Goal: Task Accomplishment & Management: Manage account settings

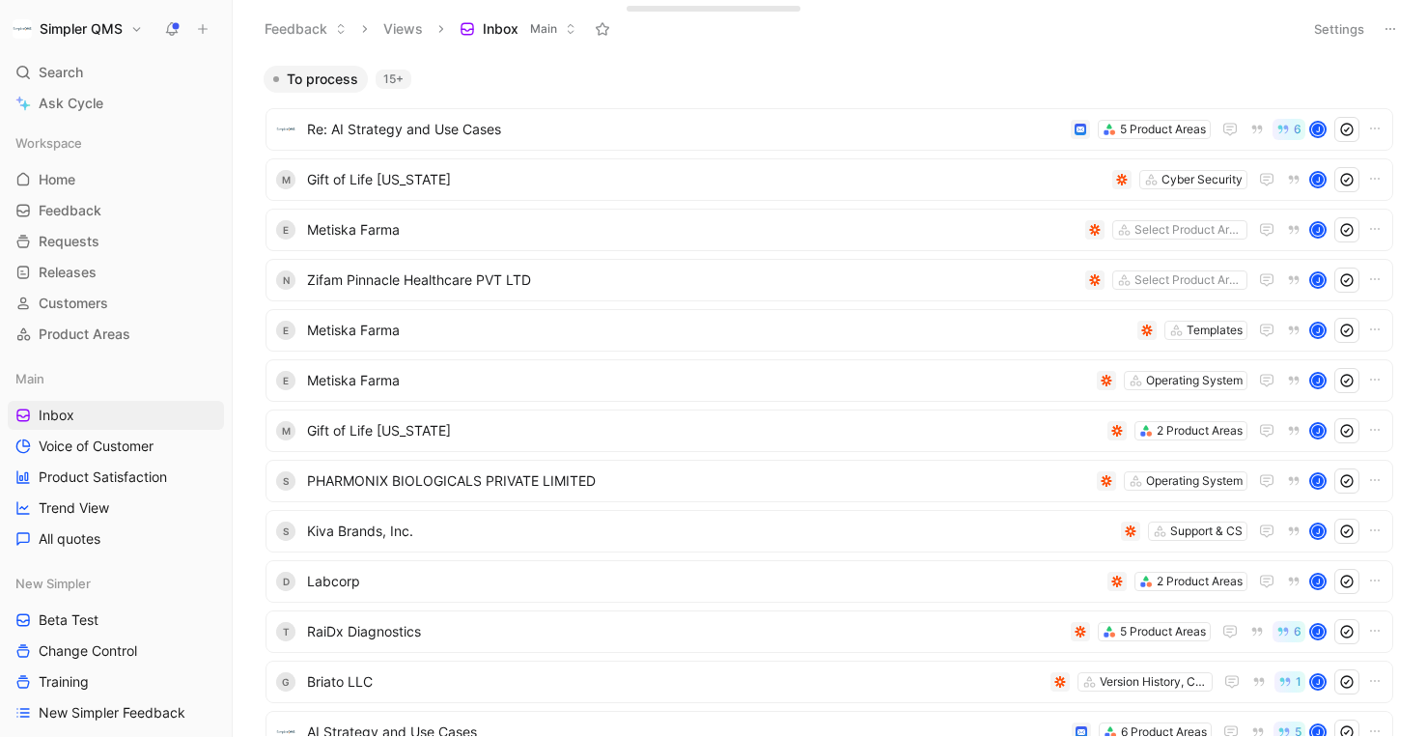
scroll to position [1, 0]
click at [767, 178] on span "Gift of Life [US_STATE]" at bounding box center [706, 178] width 798 height 23
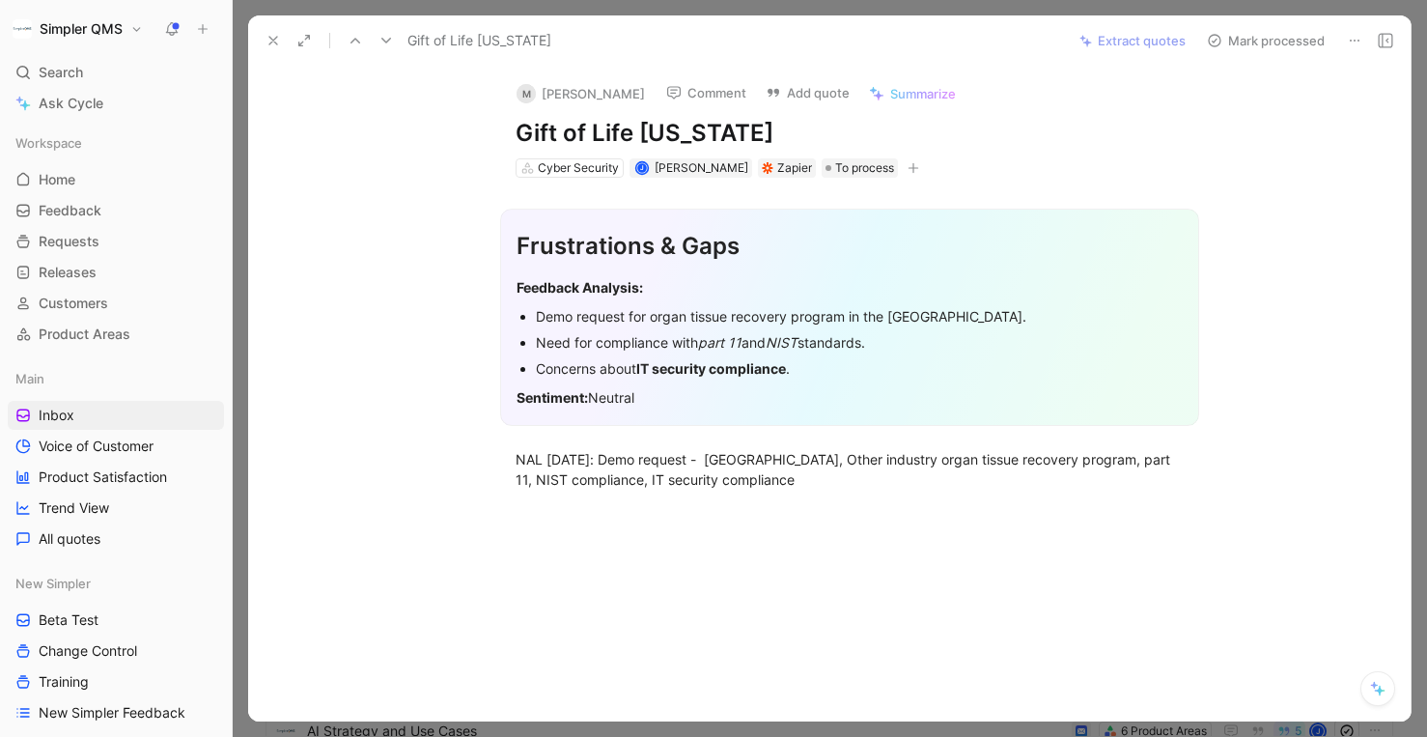
click at [1358, 35] on icon at bounding box center [1354, 40] width 15 height 15
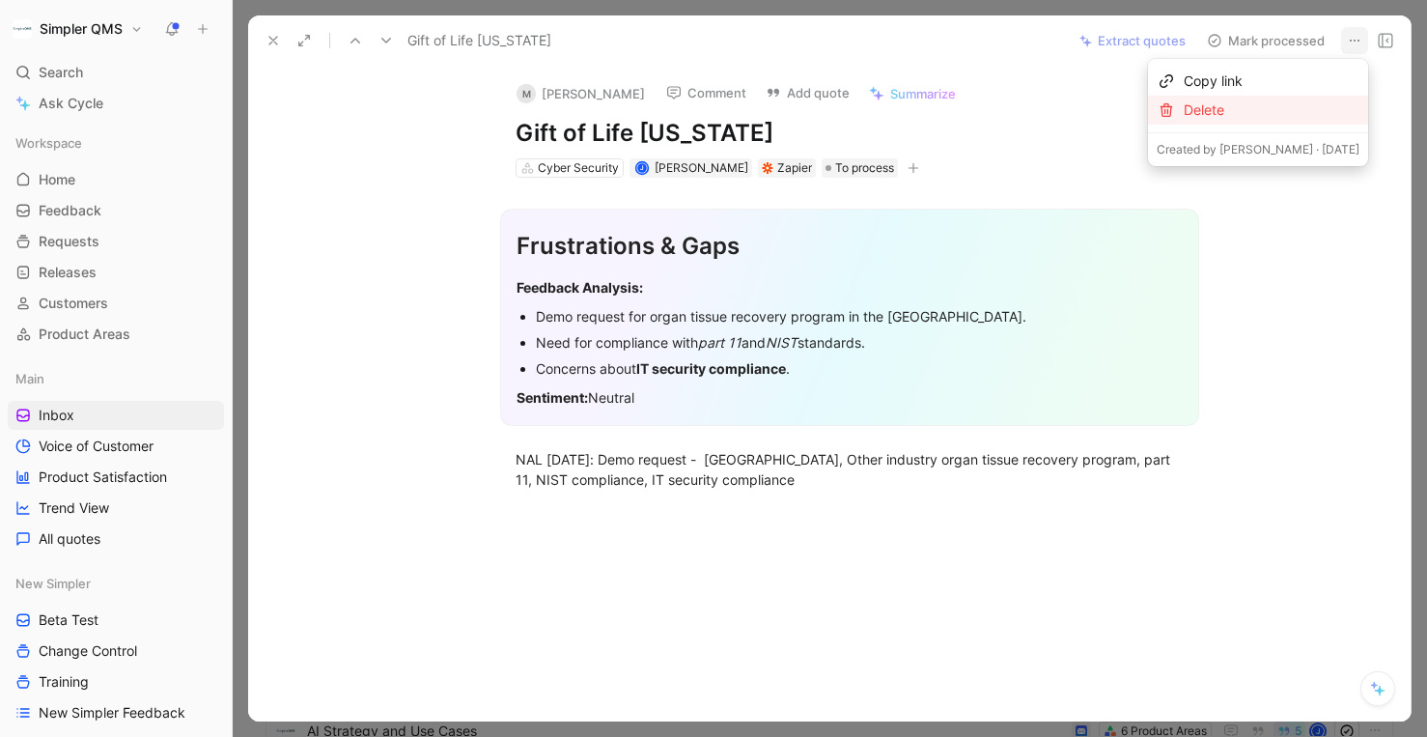
click at [1261, 108] on div "Delete" at bounding box center [1272, 109] width 176 height 23
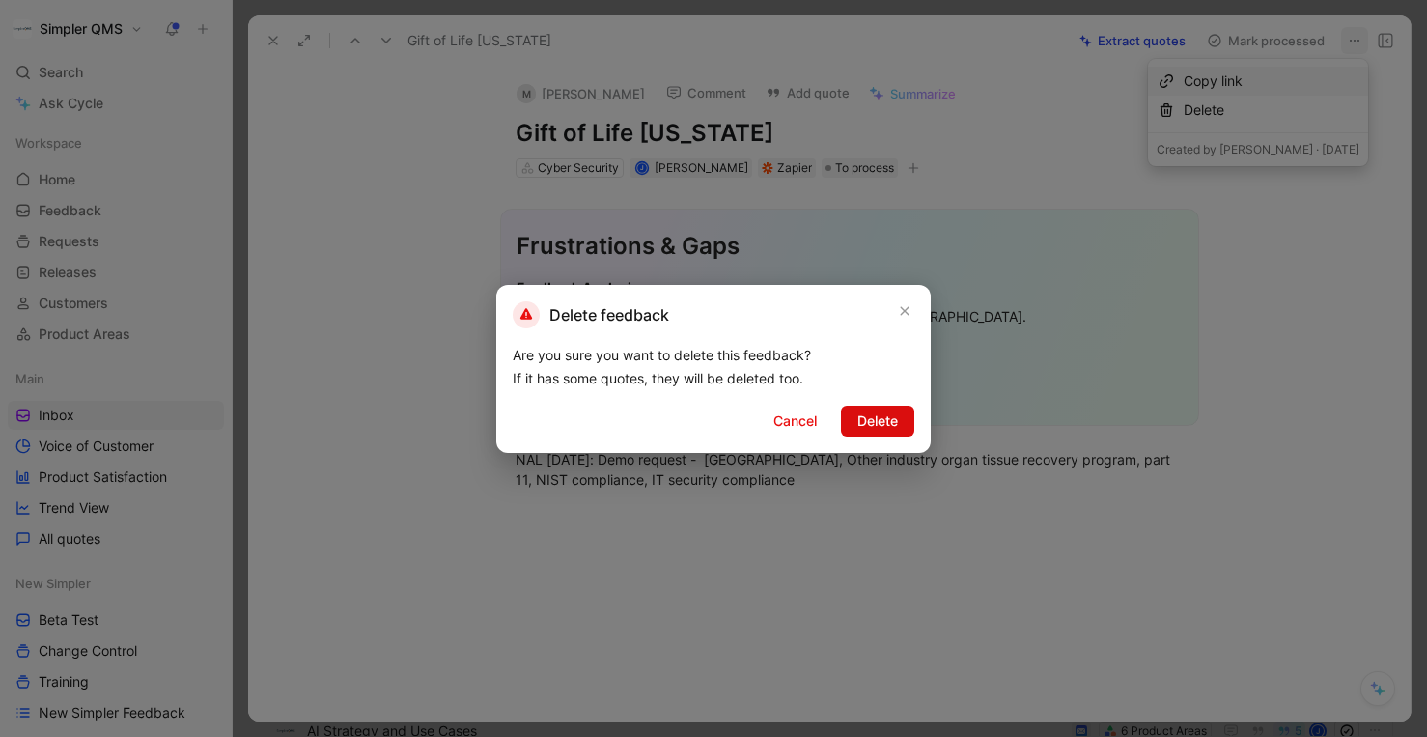
click at [862, 416] on span "Delete" at bounding box center [877, 420] width 41 height 23
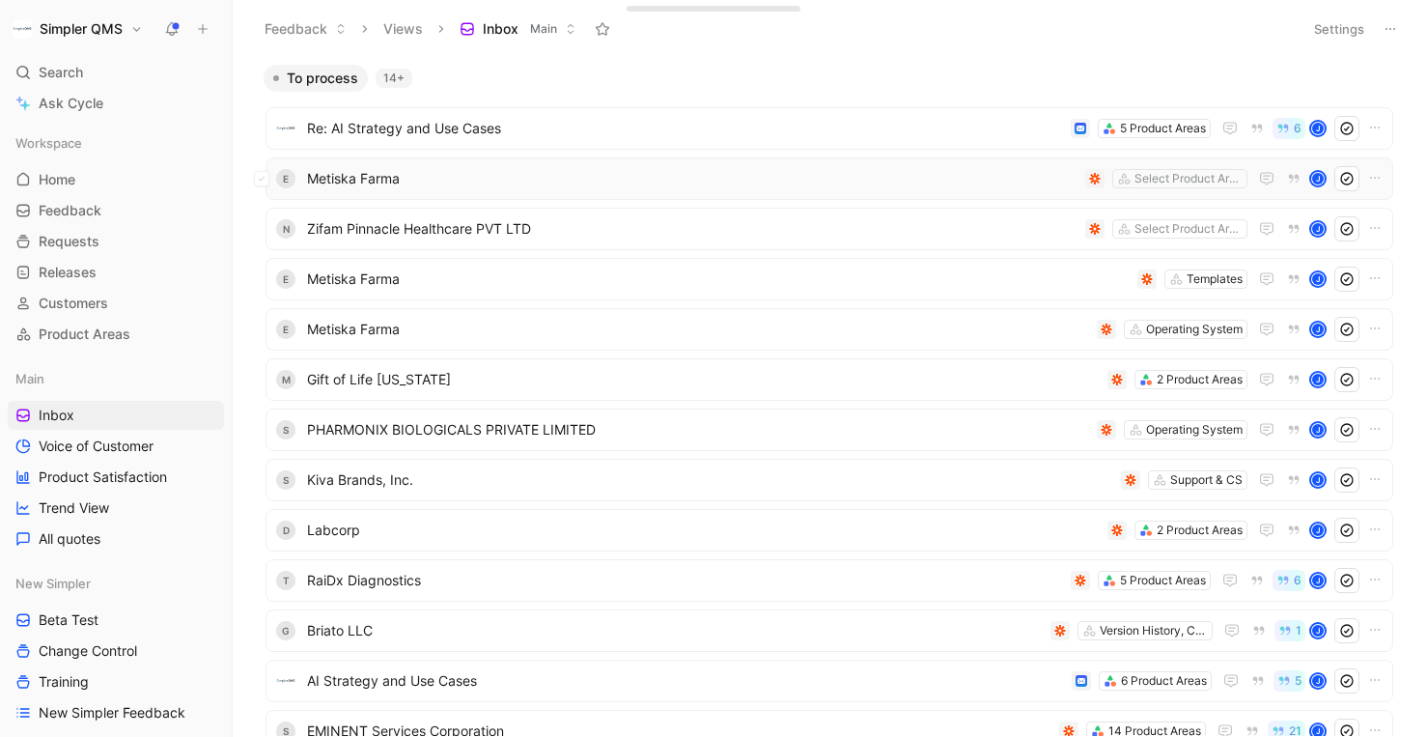
click at [901, 188] on span "Metiska Farma" at bounding box center [692, 178] width 771 height 23
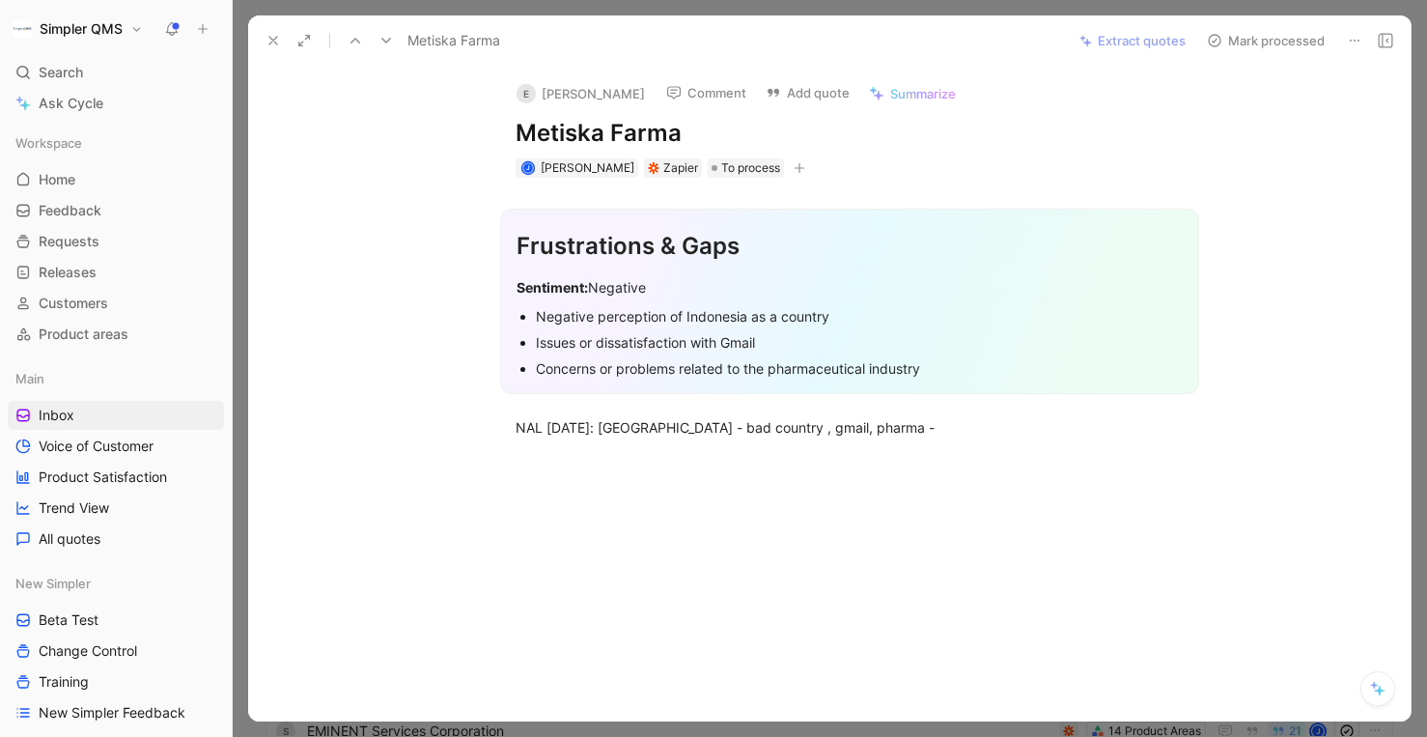
click at [1354, 39] on icon at bounding box center [1354, 40] width 15 height 15
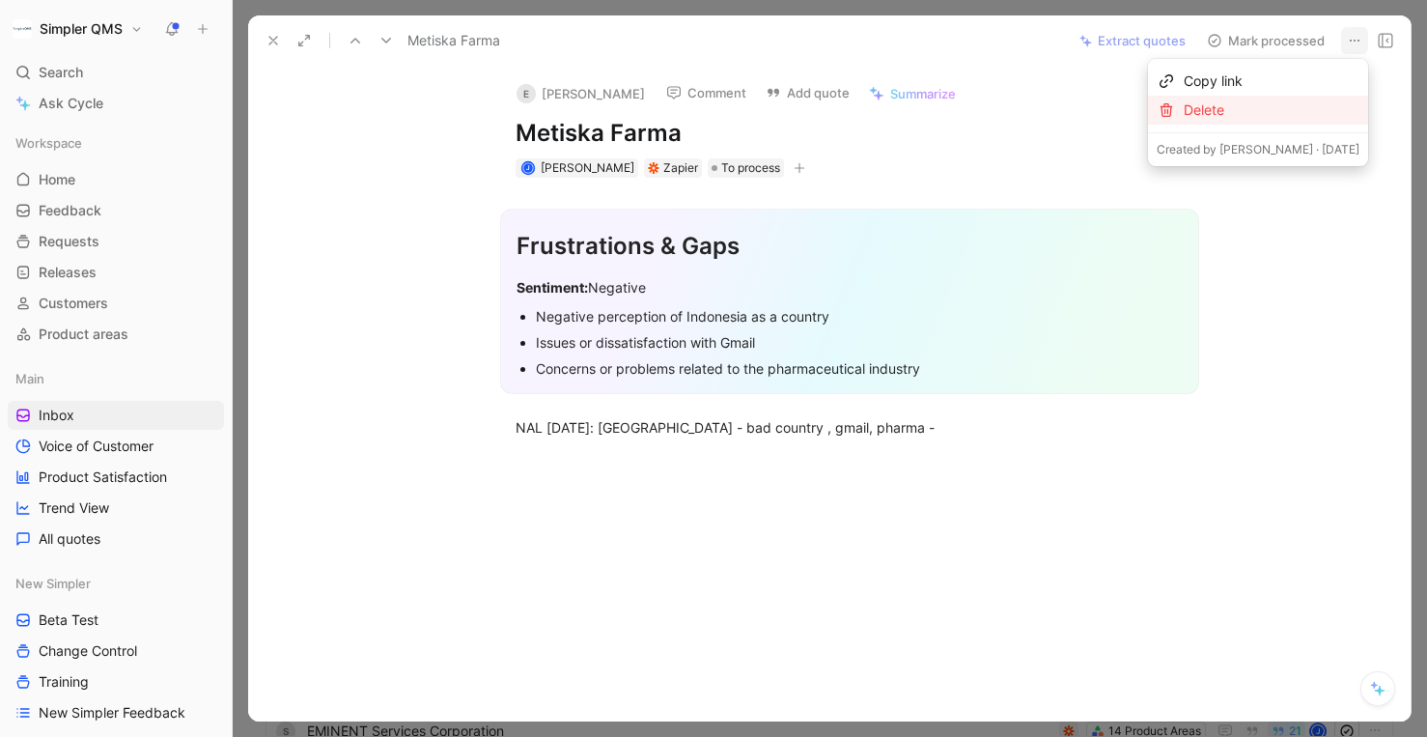
click at [1257, 113] on div "Delete" at bounding box center [1272, 109] width 176 height 23
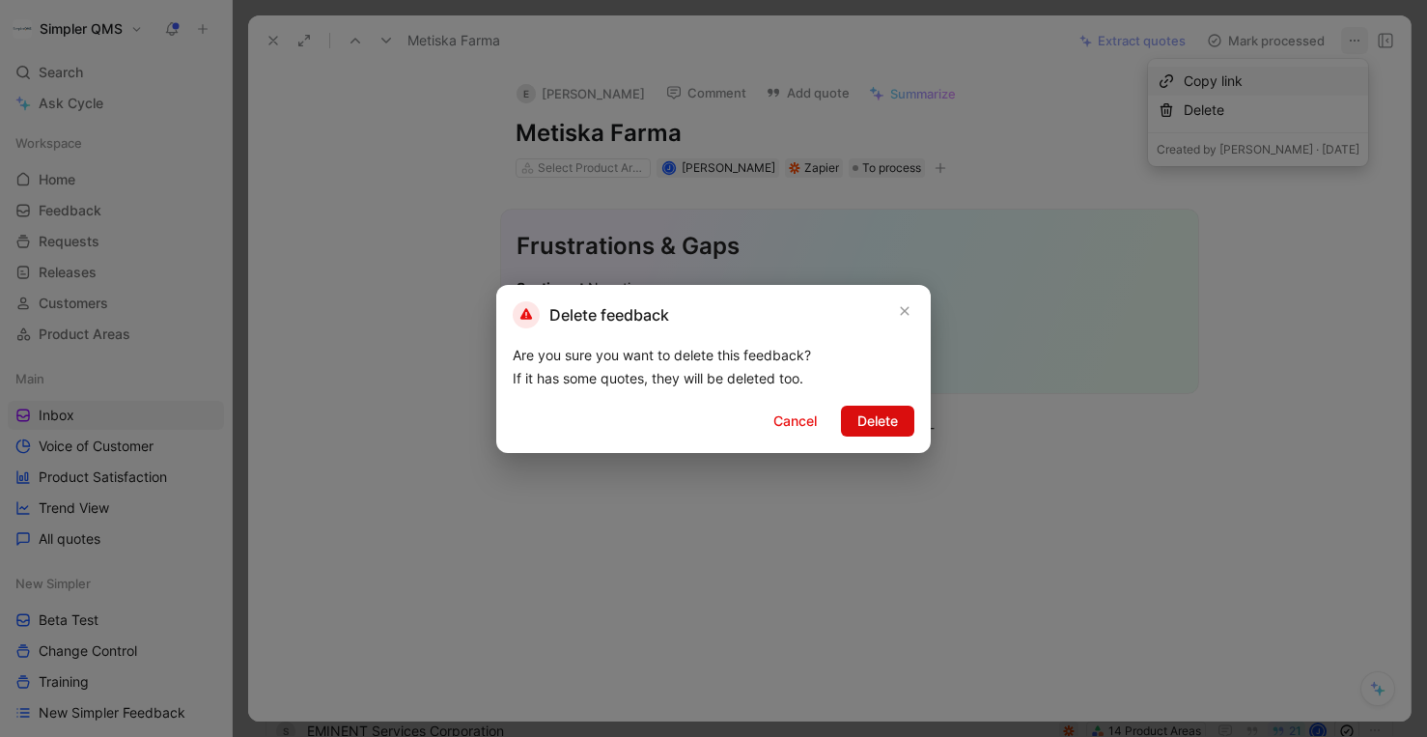
click at [889, 423] on span "Delete" at bounding box center [877, 420] width 41 height 23
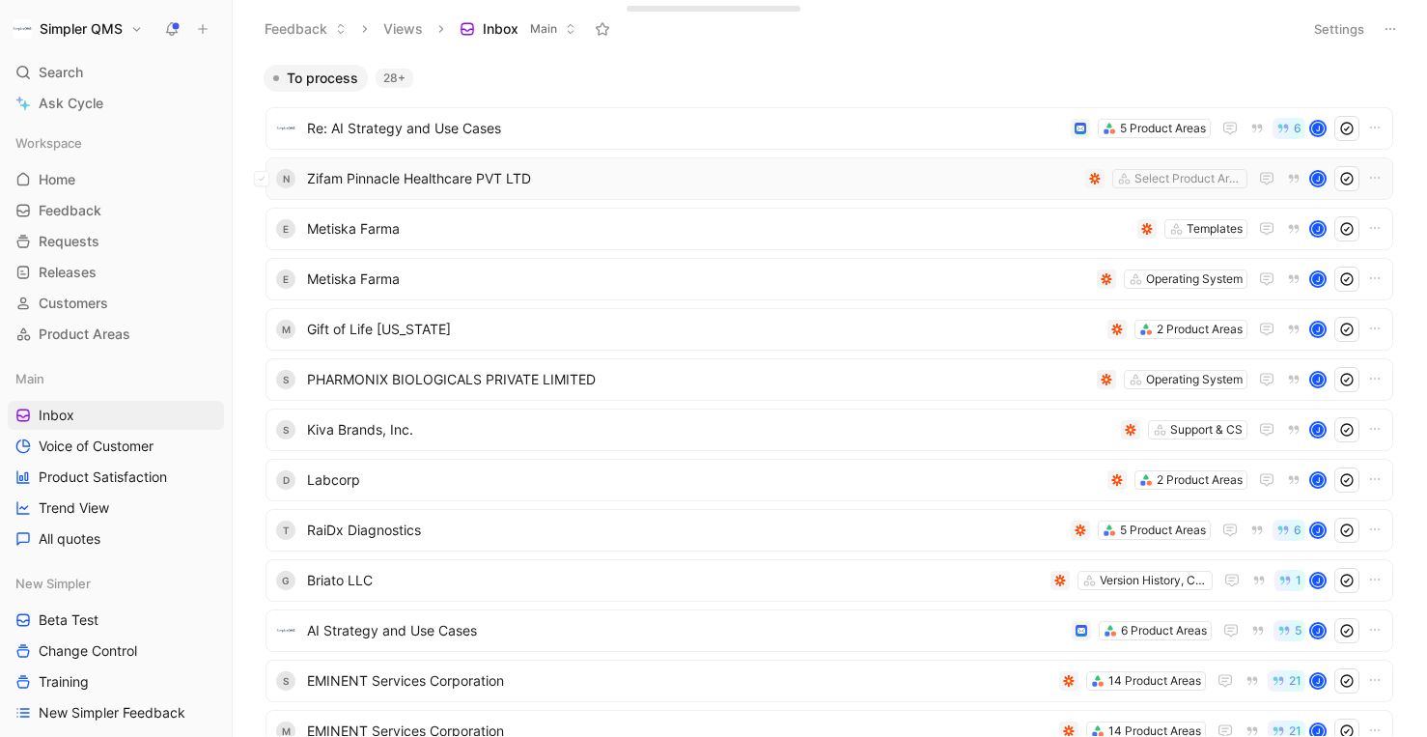
click at [946, 179] on span "Zifam Pinnacle Healthcare PVT LTD" at bounding box center [692, 178] width 771 height 23
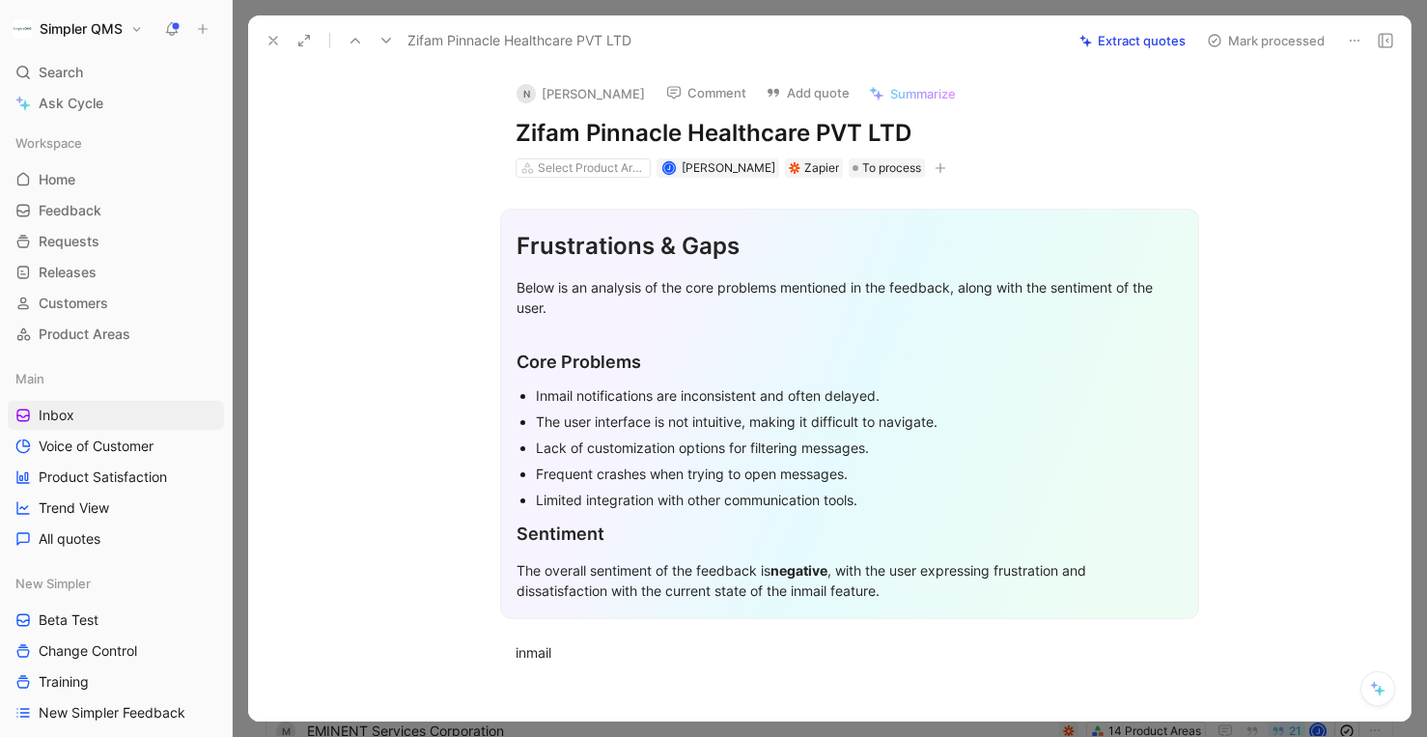
click at [1355, 41] on use at bounding box center [1355, 41] width 10 height 2
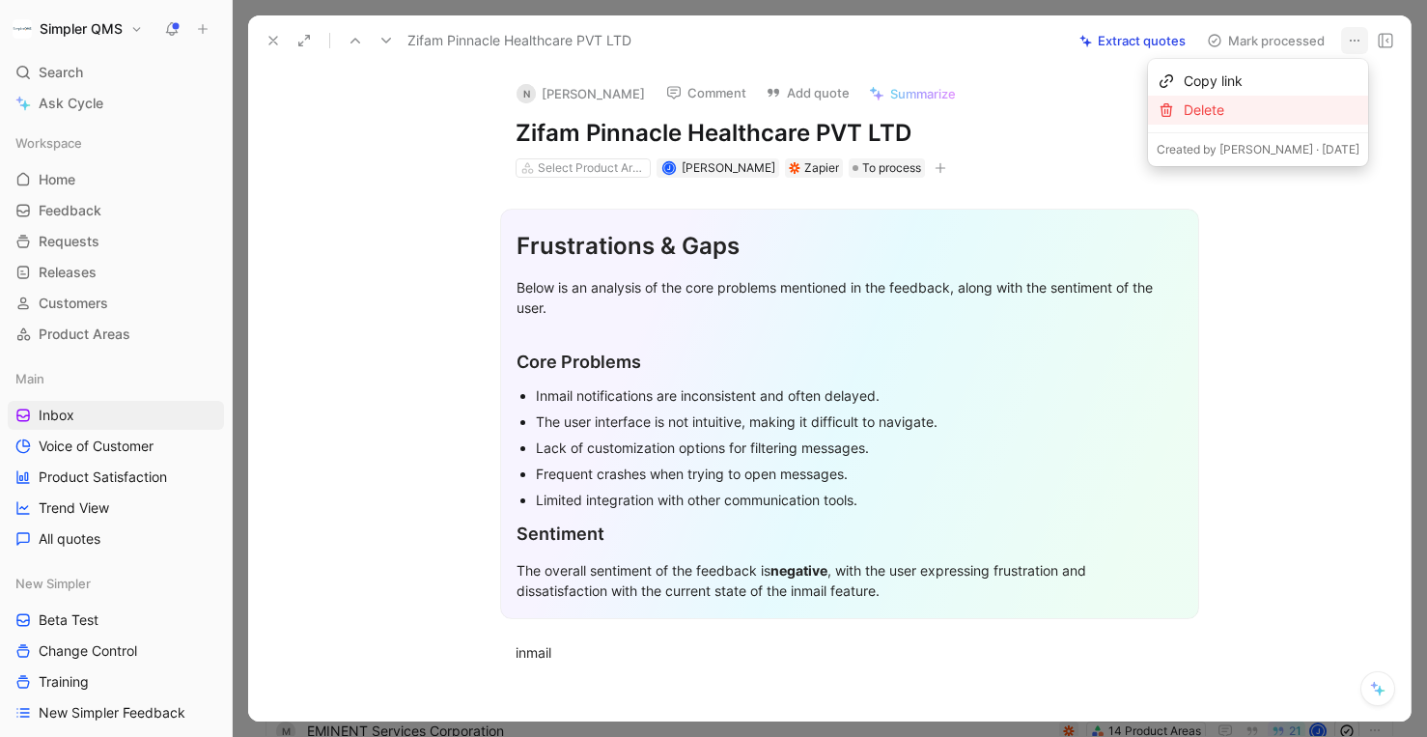
click at [1258, 121] on div "Delete" at bounding box center [1272, 109] width 176 height 23
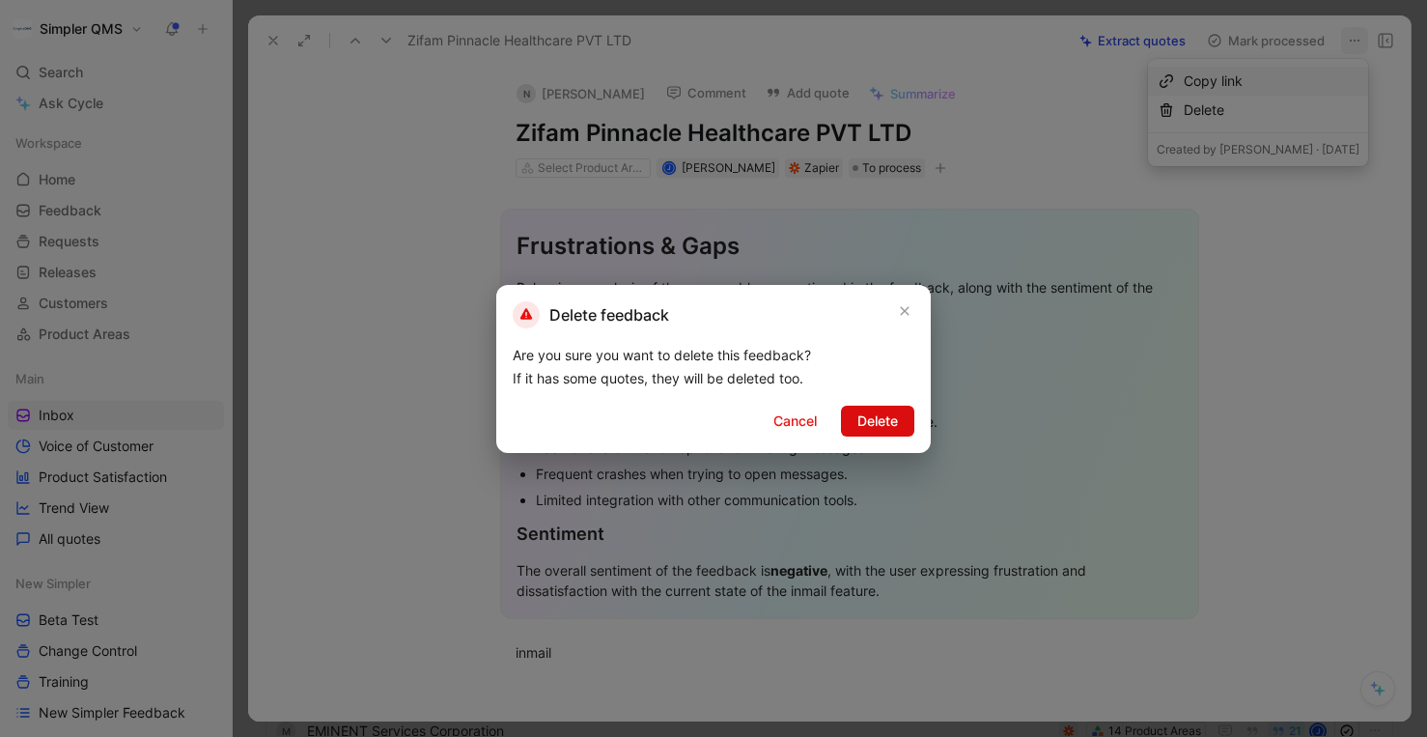
click at [901, 425] on button "Delete" at bounding box center [877, 421] width 73 height 31
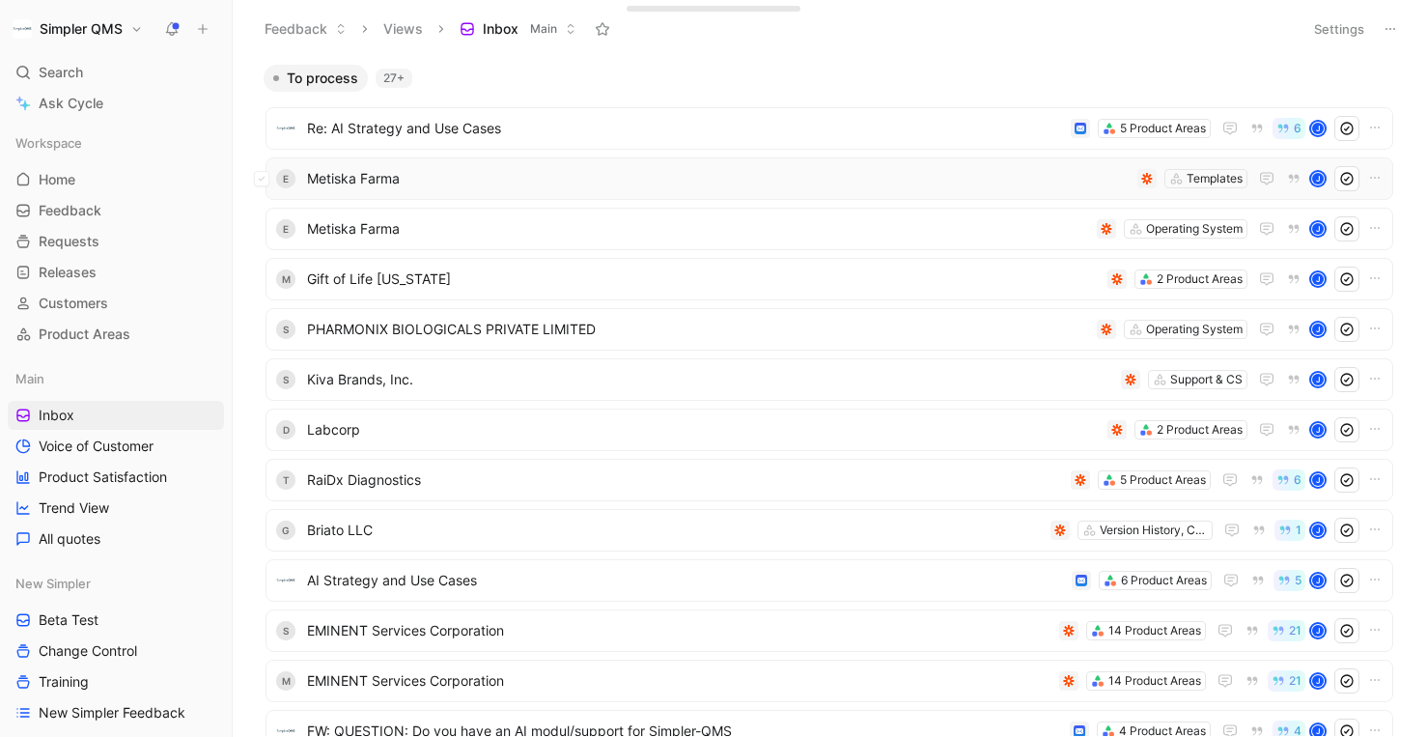
click at [987, 181] on span "Metiska Farma" at bounding box center [718, 178] width 823 height 23
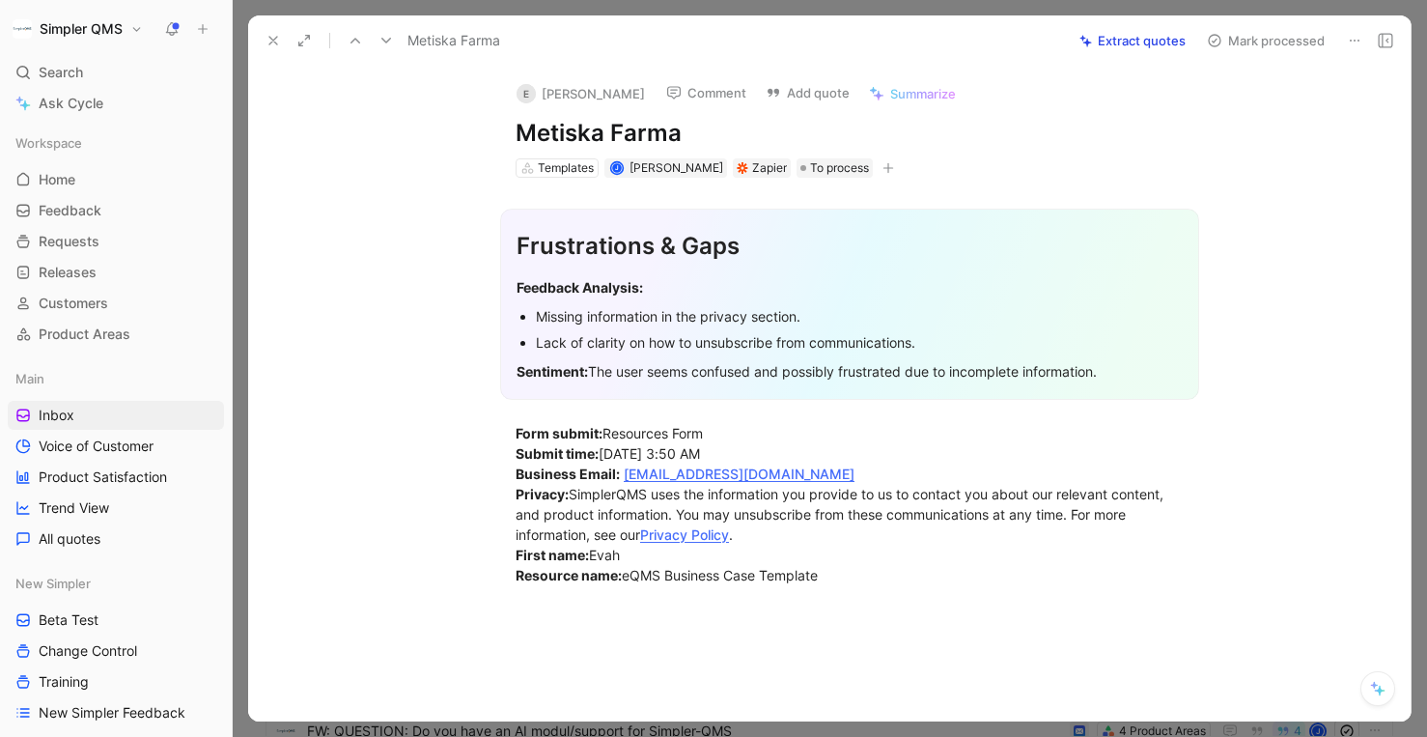
click at [1352, 31] on button at bounding box center [1354, 40] width 27 height 27
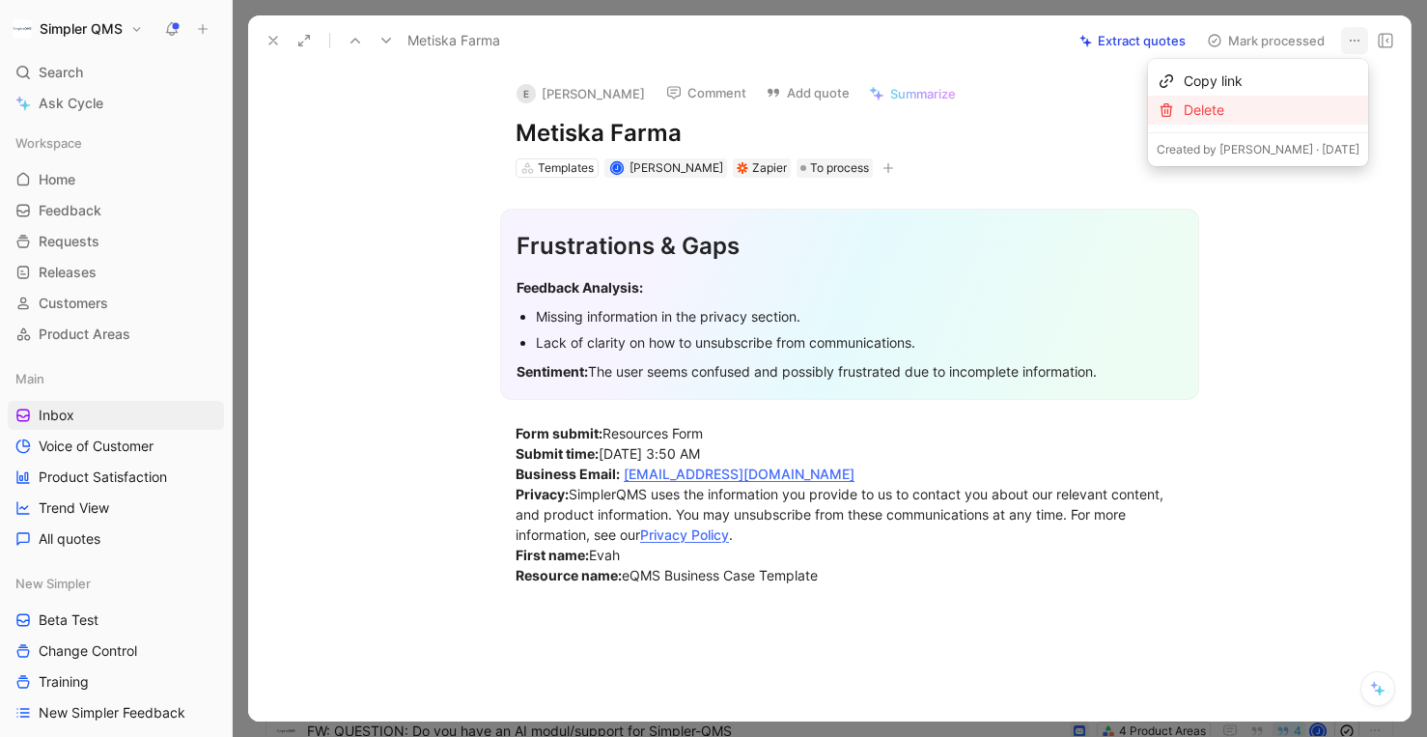
click at [1272, 116] on div "Delete" at bounding box center [1272, 109] width 176 height 23
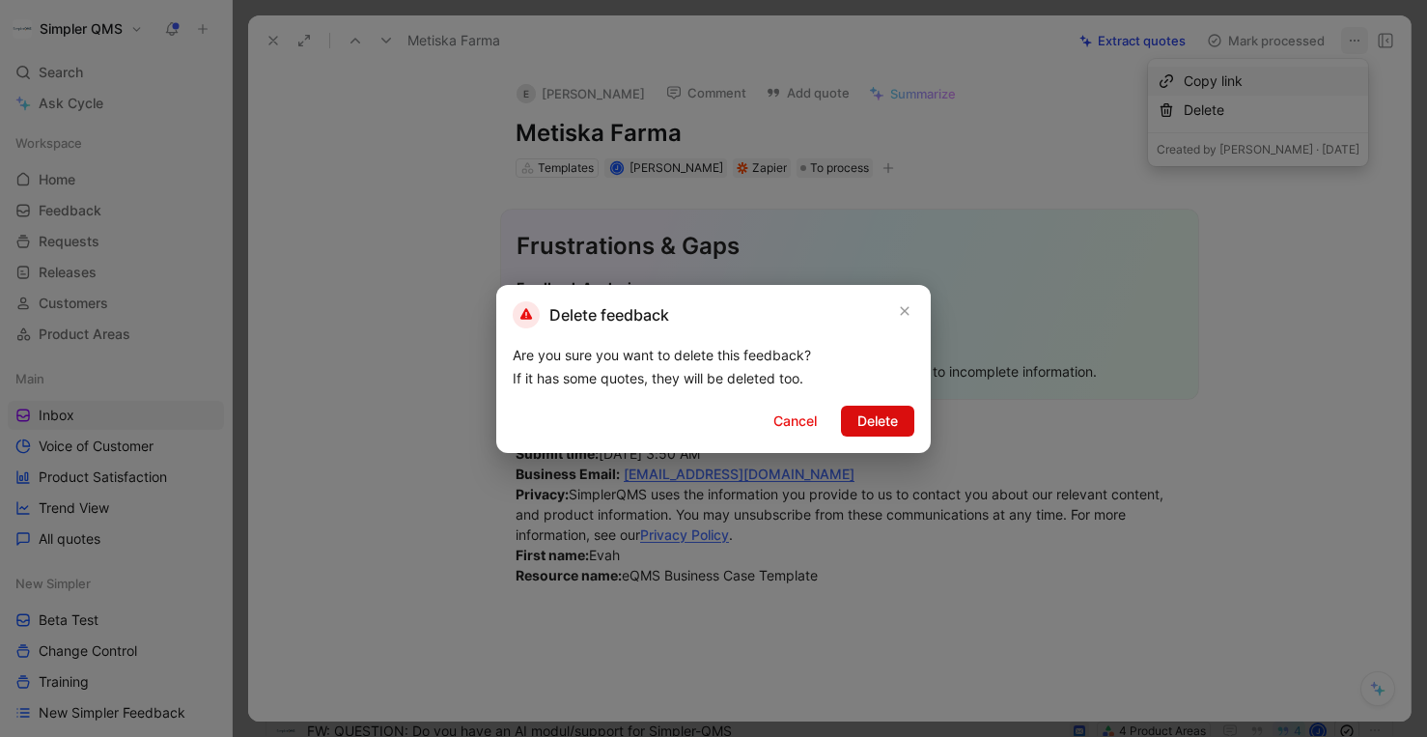
click at [887, 421] on span "Delete" at bounding box center [877, 420] width 41 height 23
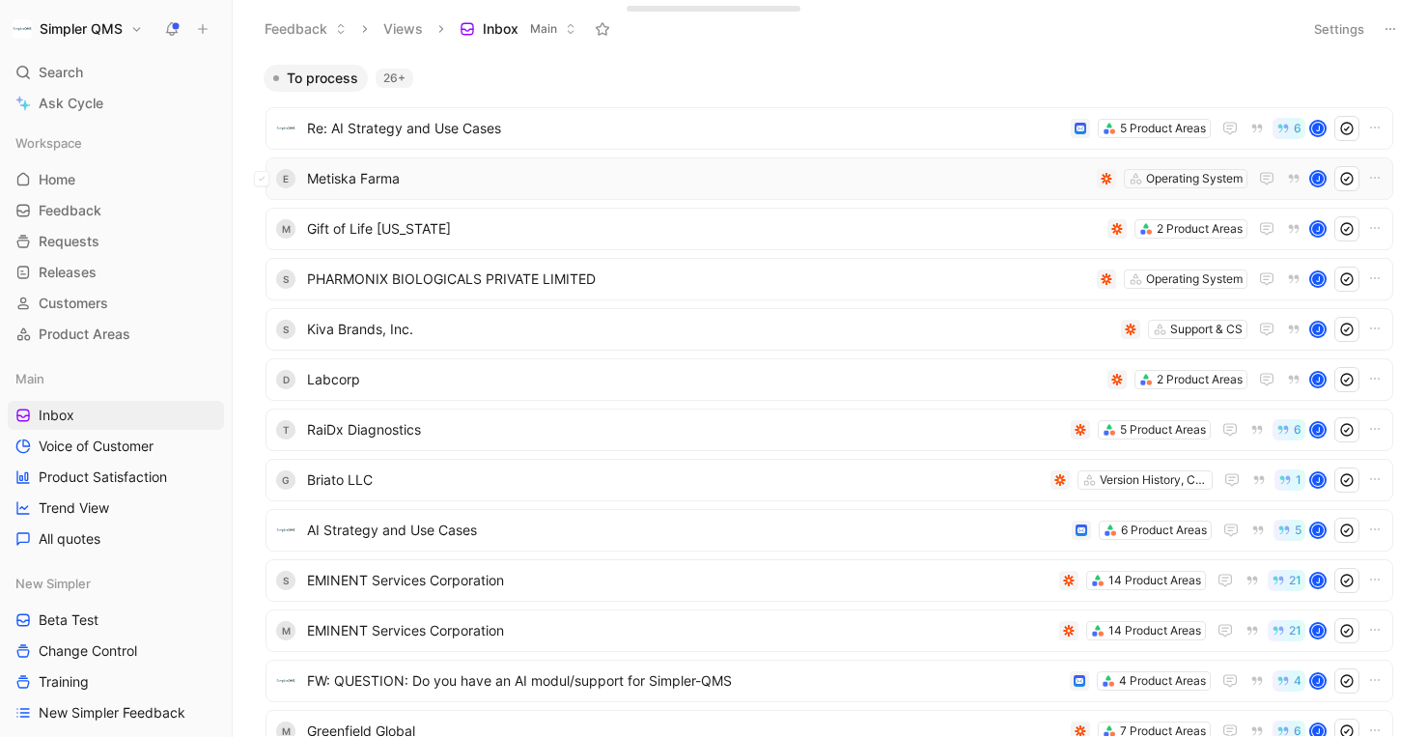
click at [855, 180] on span "Metiska Farma" at bounding box center [698, 178] width 782 height 23
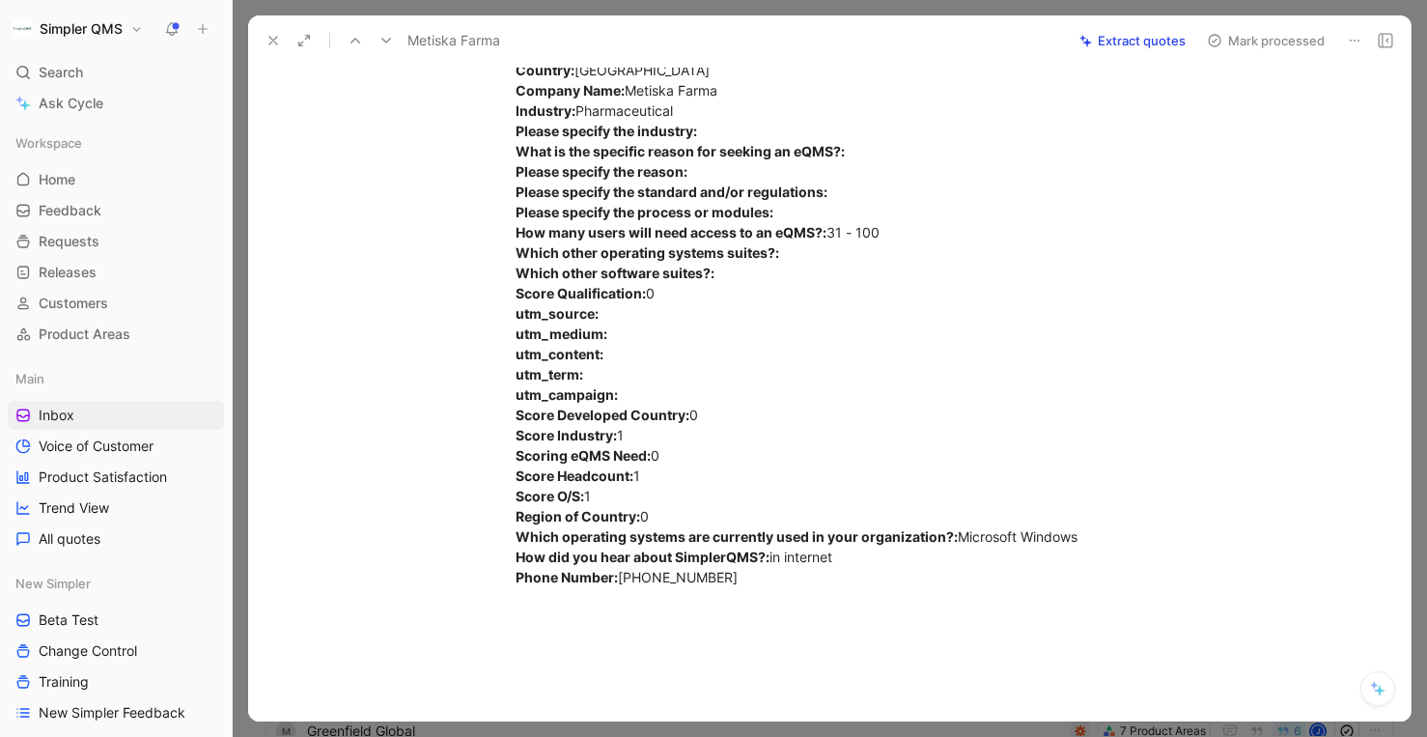
scroll to position [767, 0]
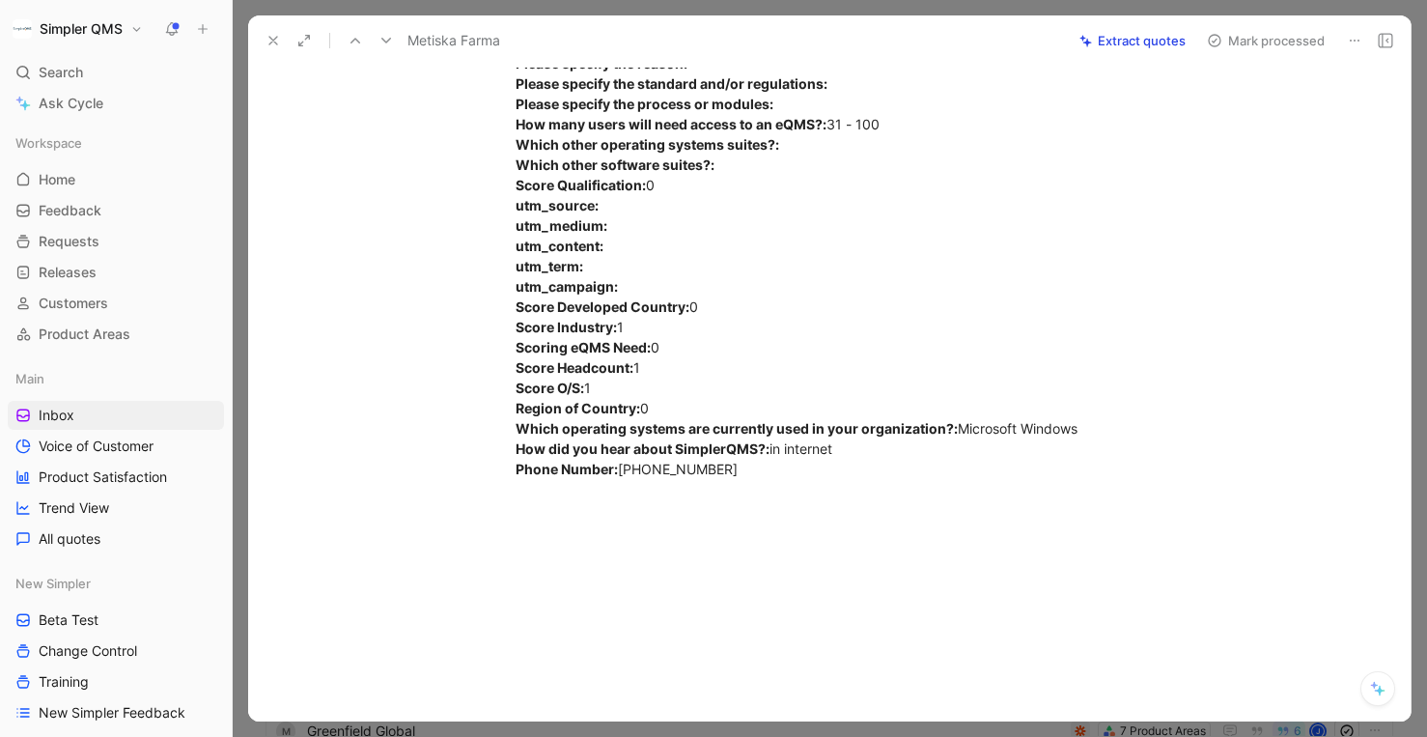
click at [1355, 41] on icon at bounding box center [1354, 40] width 15 height 15
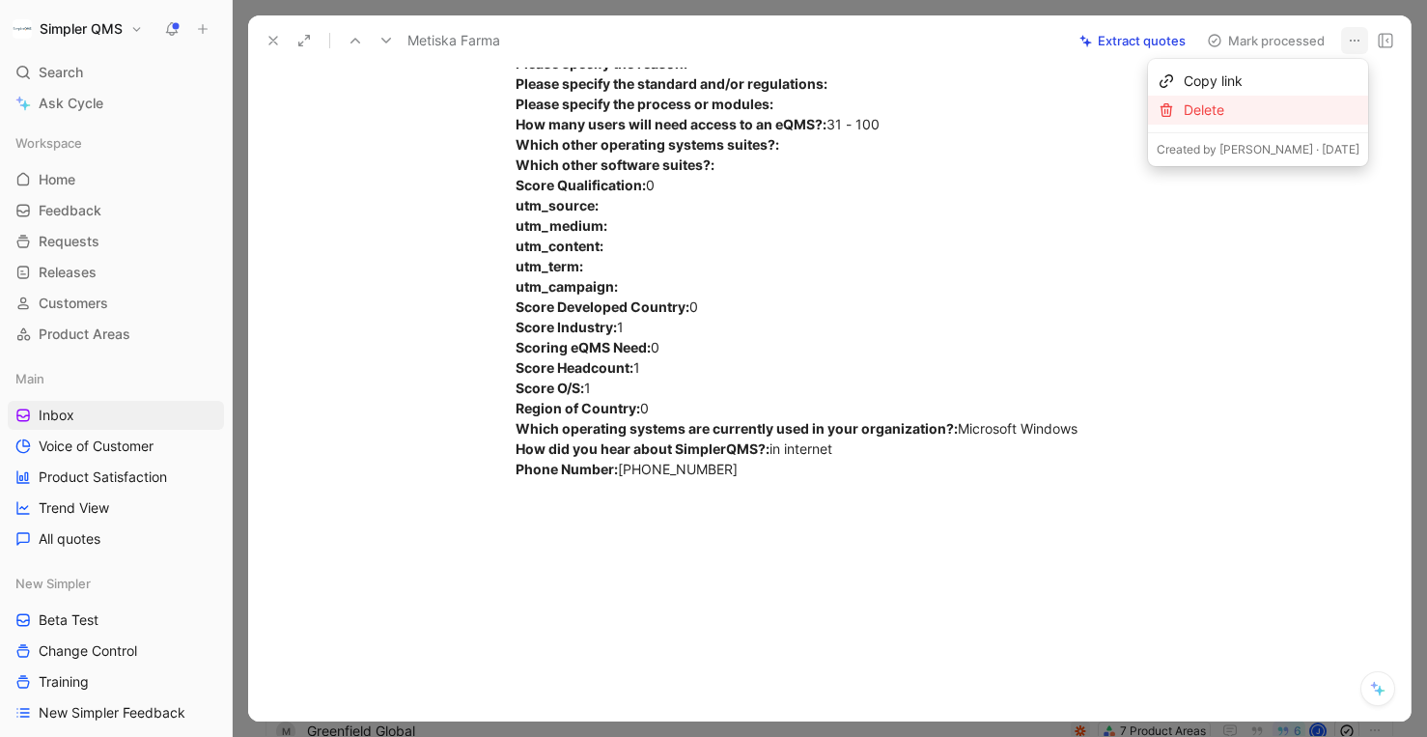
click at [1256, 103] on div "Delete" at bounding box center [1272, 109] width 176 height 23
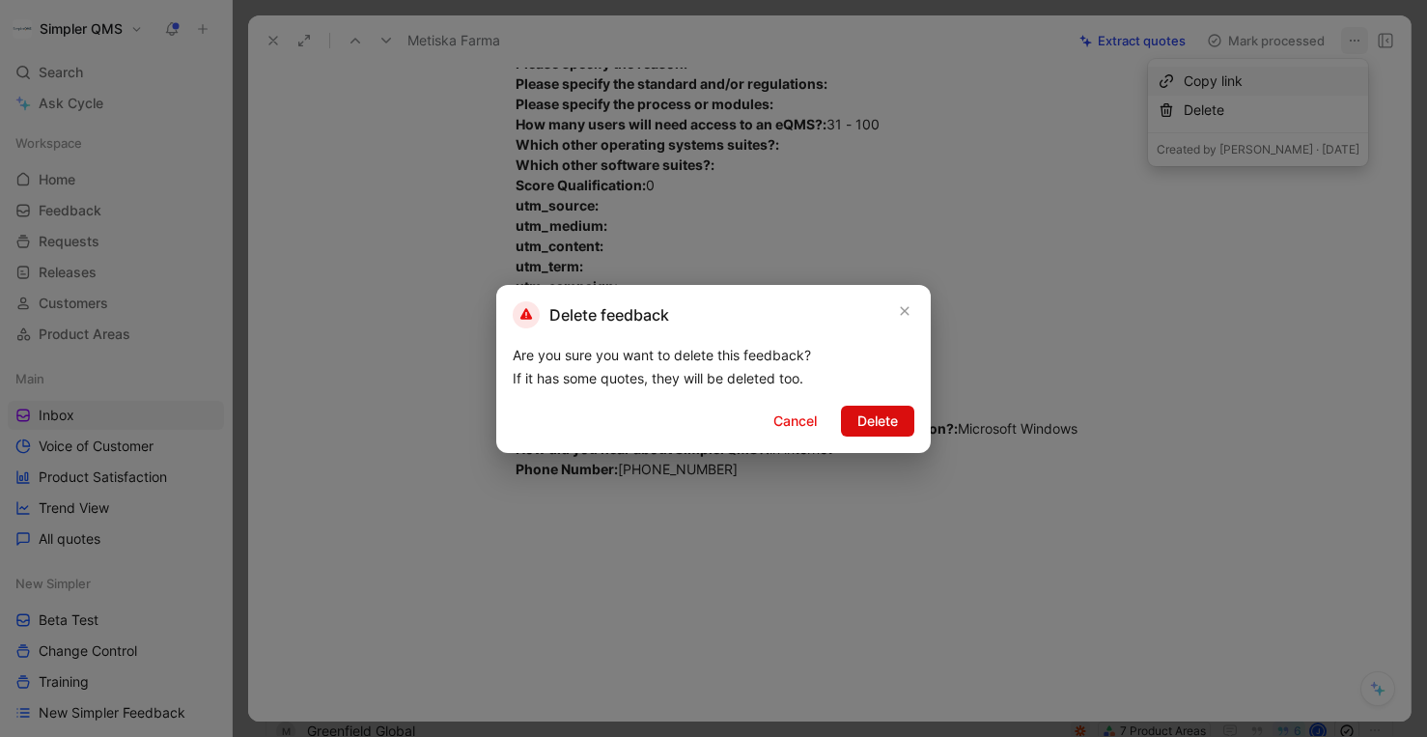
click at [884, 427] on span "Delete" at bounding box center [877, 420] width 41 height 23
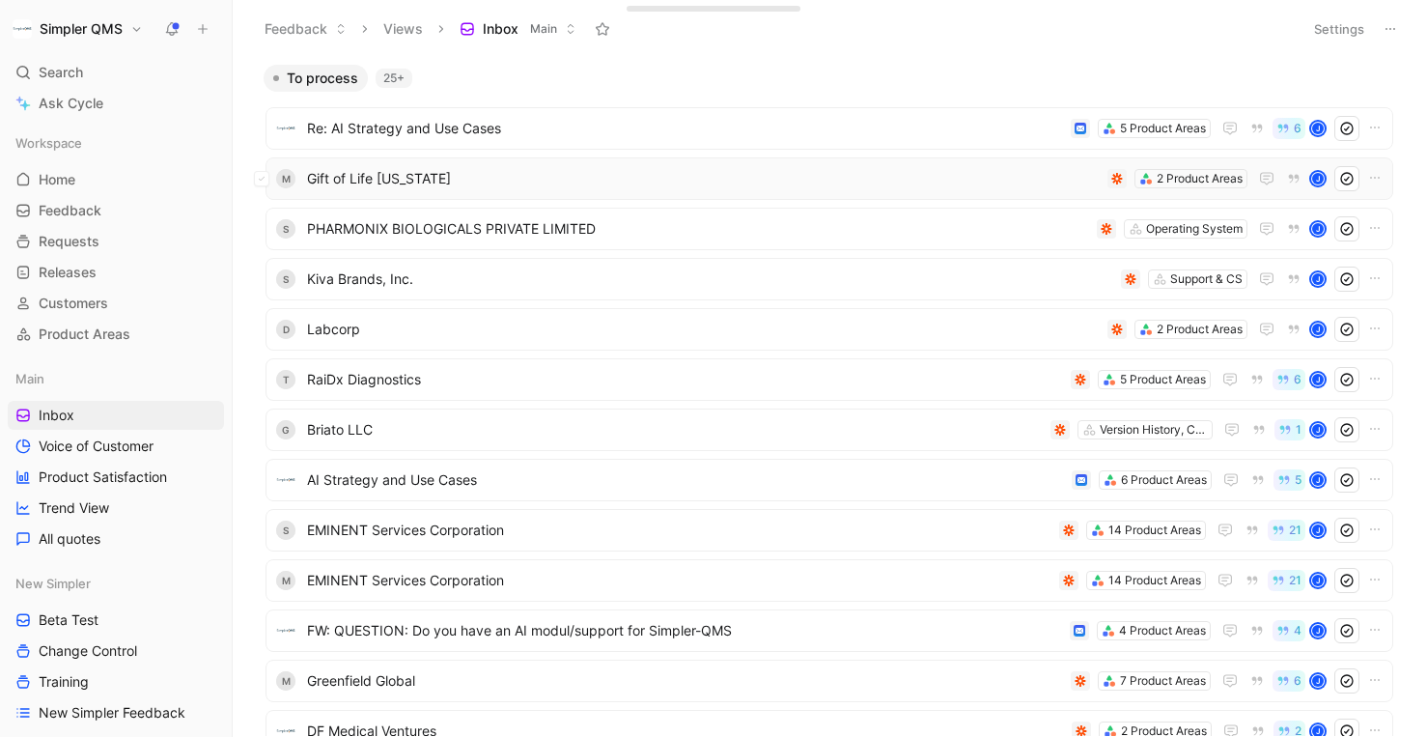
click at [981, 182] on span "Gift of Life [US_STATE]" at bounding box center [703, 178] width 793 height 23
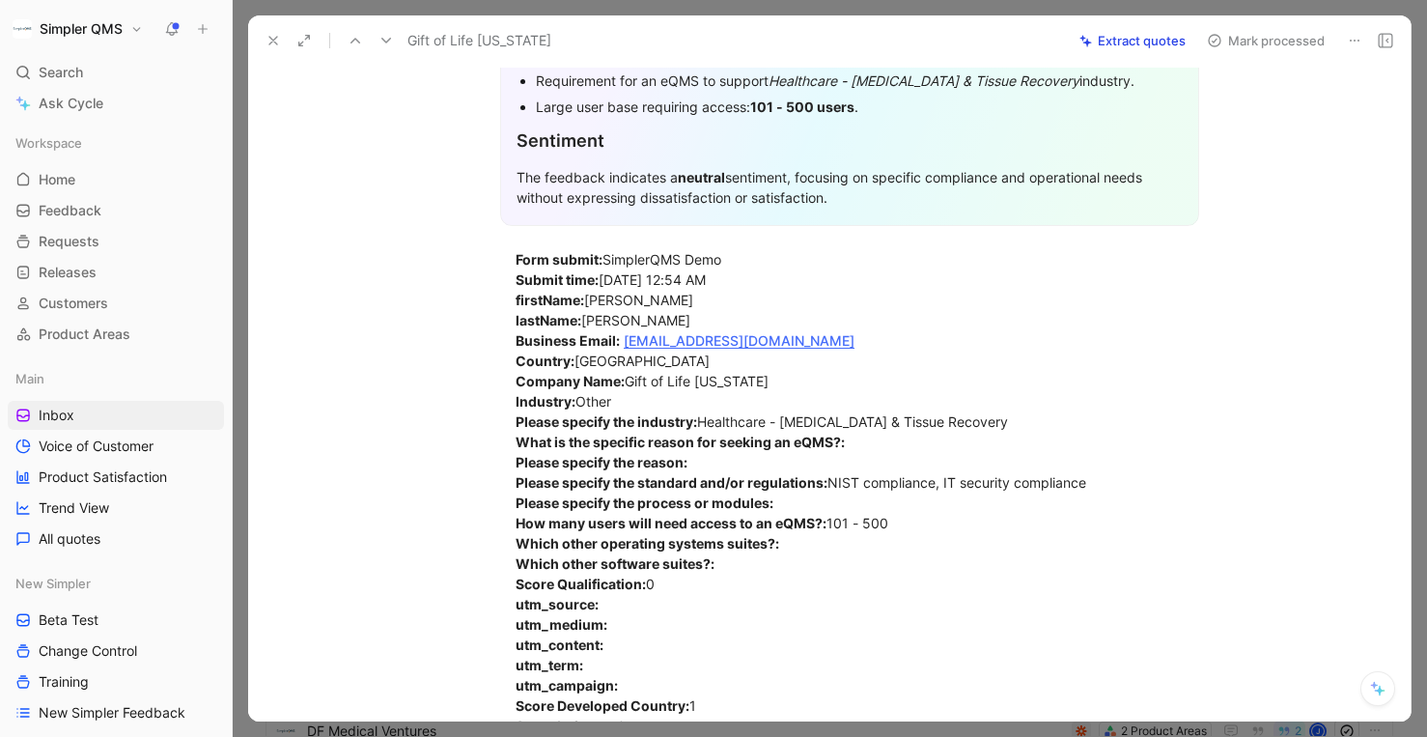
scroll to position [322, 0]
click at [1359, 34] on icon at bounding box center [1354, 40] width 15 height 15
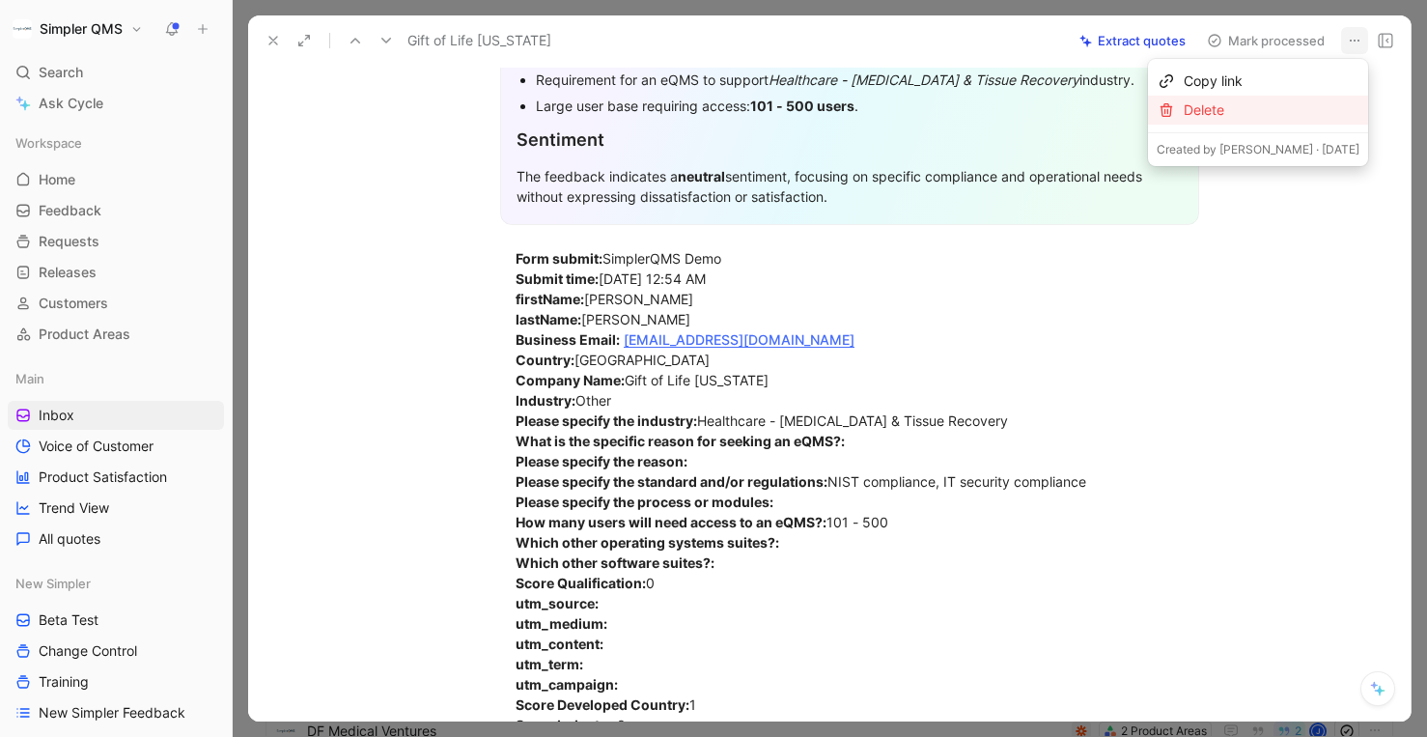
click at [1255, 111] on div "Delete" at bounding box center [1272, 109] width 176 height 23
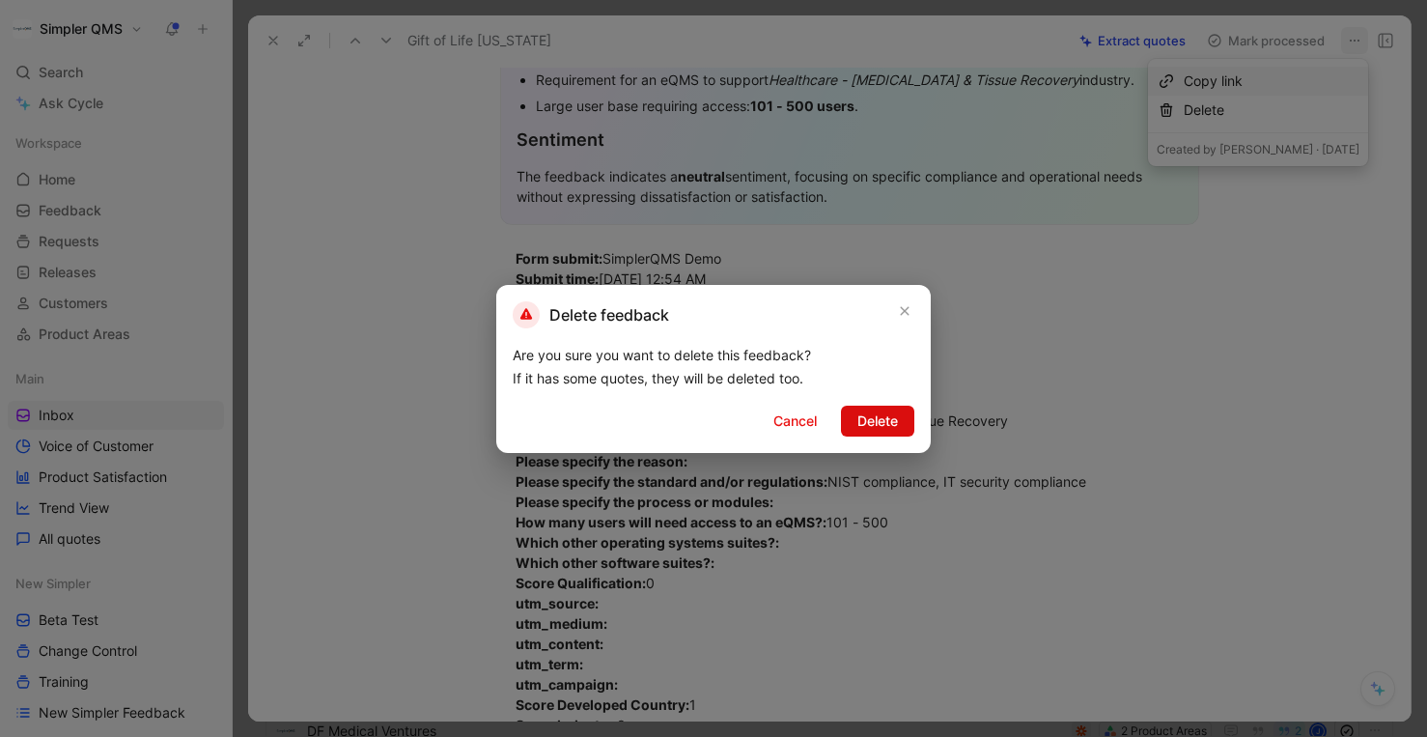
click at [877, 424] on span "Delete" at bounding box center [877, 420] width 41 height 23
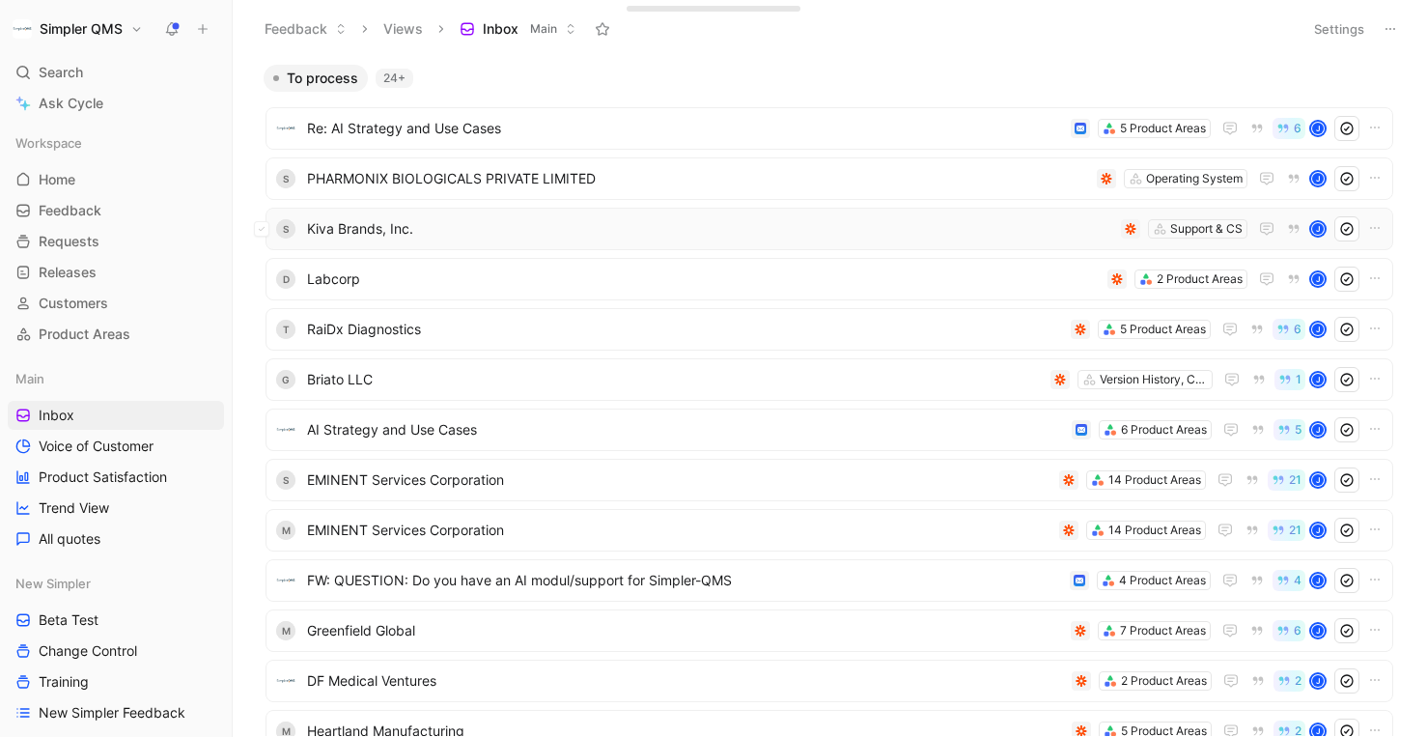
click at [865, 231] on span "Kiva Brands, Inc." at bounding box center [710, 228] width 806 height 23
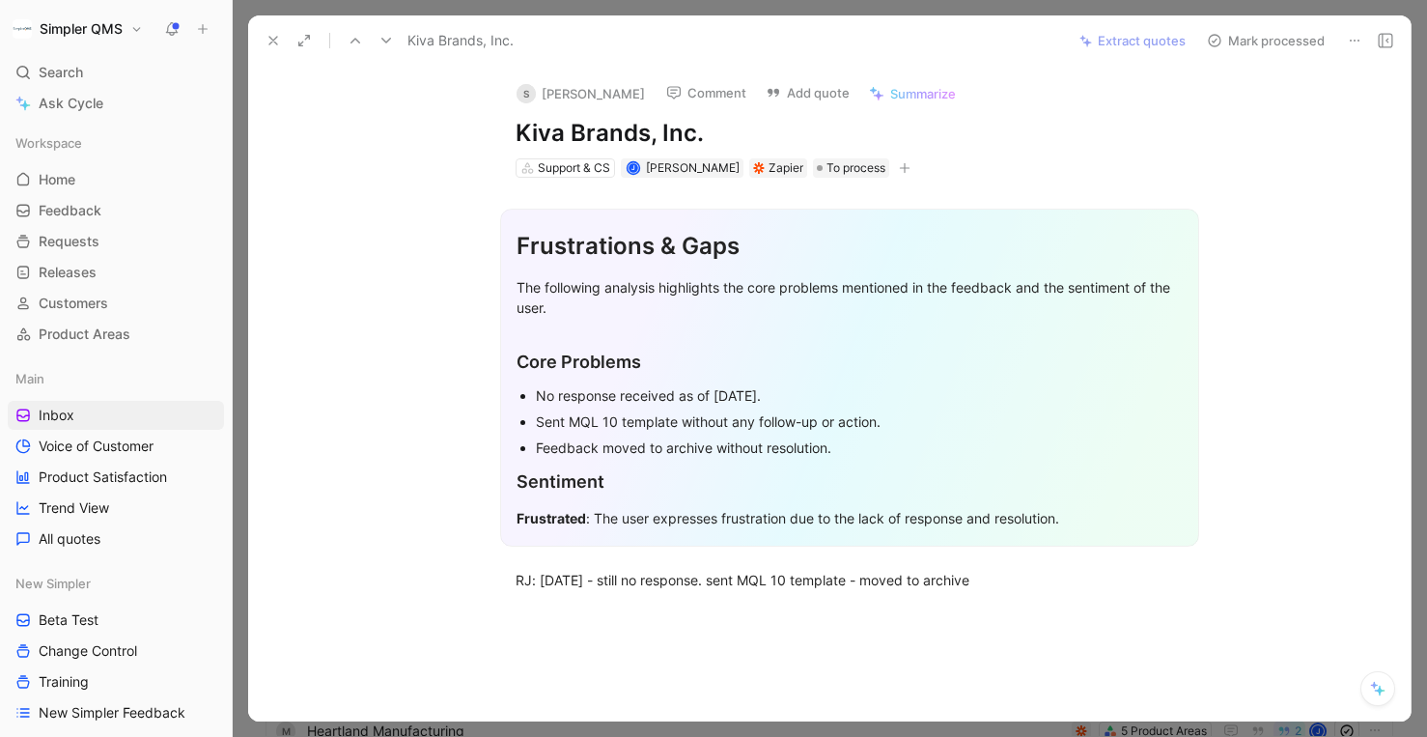
click at [1354, 38] on icon at bounding box center [1354, 40] width 15 height 15
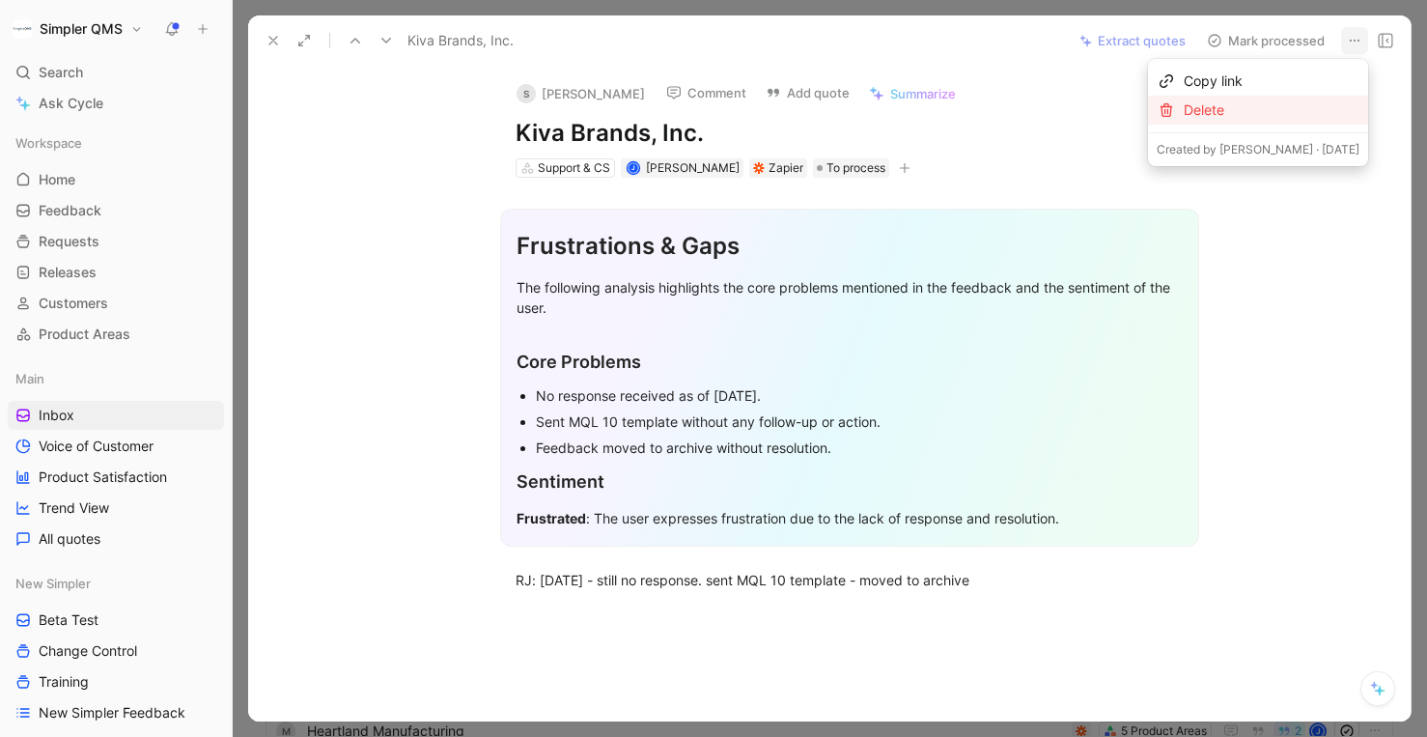
click at [1264, 114] on div "Delete" at bounding box center [1272, 109] width 176 height 23
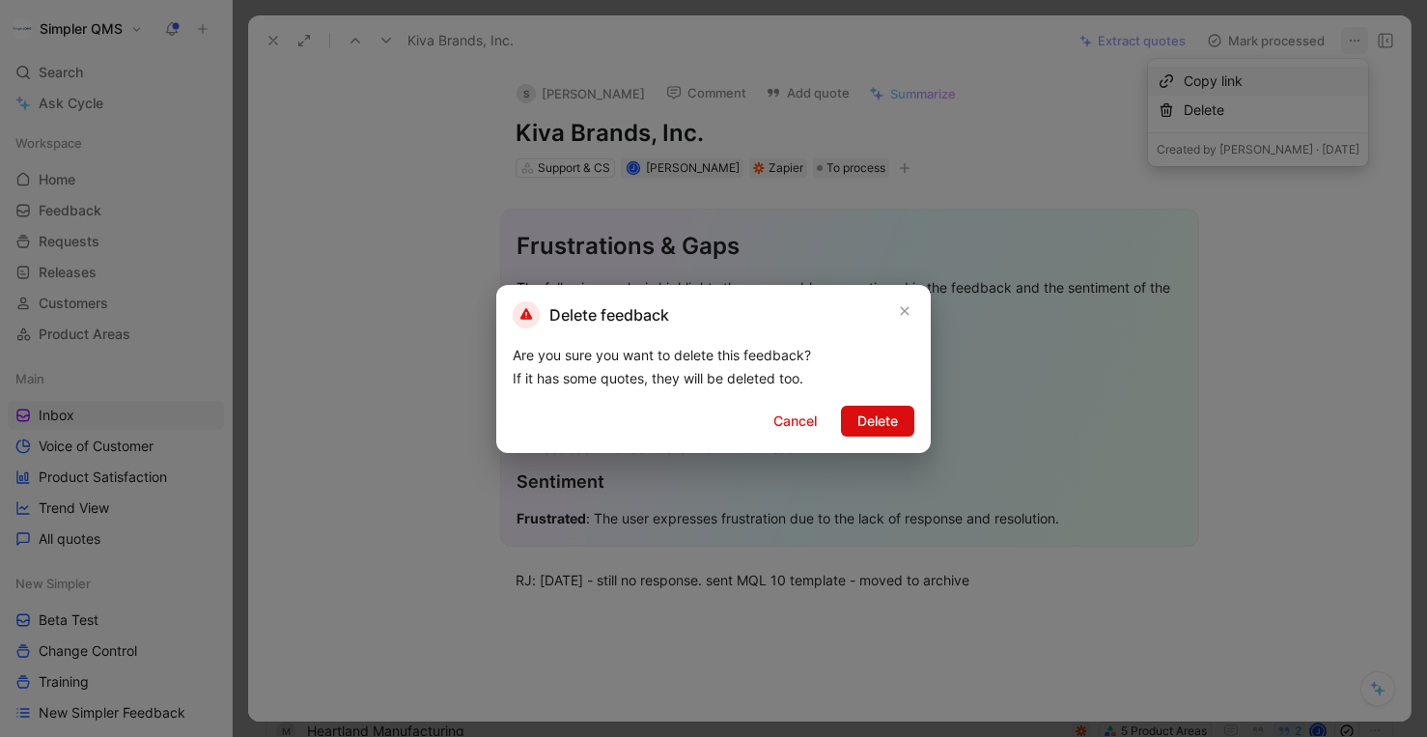
click at [872, 424] on span "Delete" at bounding box center [877, 420] width 41 height 23
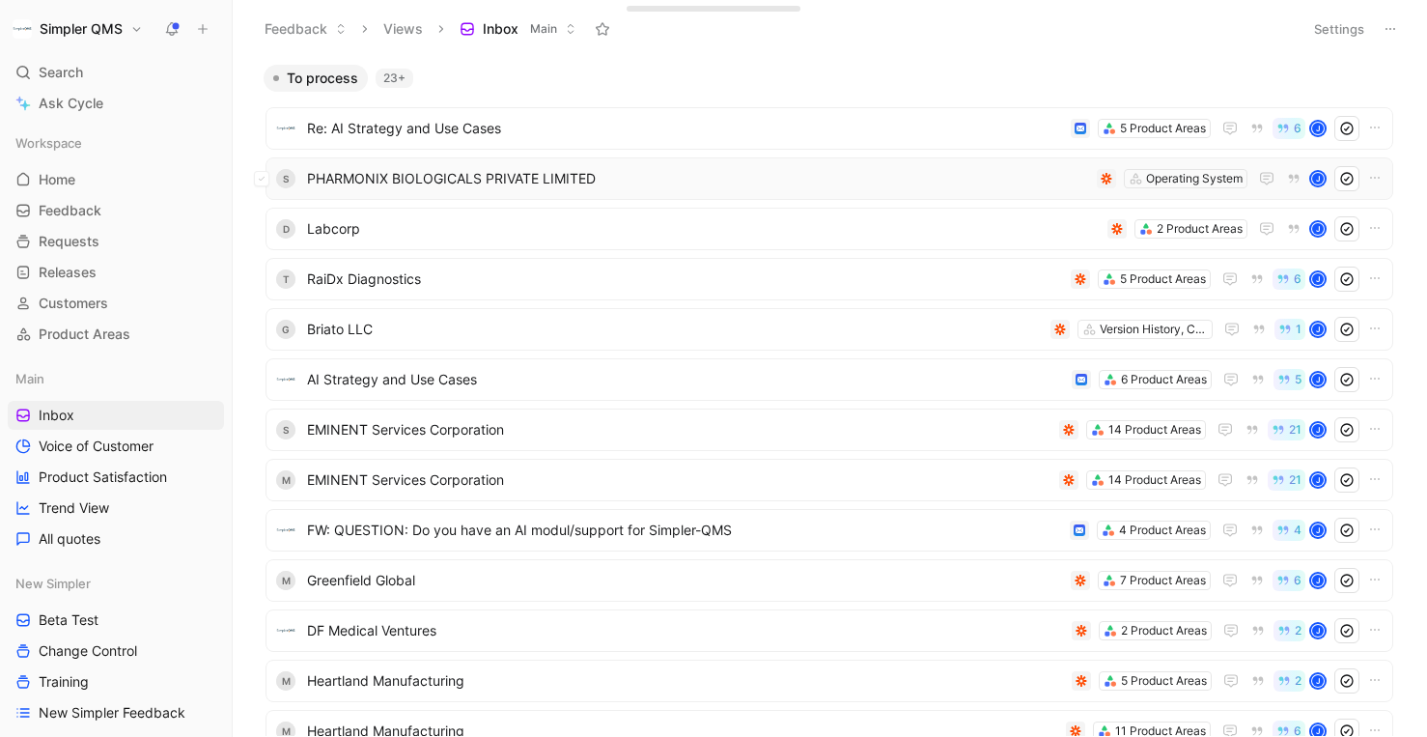
click at [929, 180] on span "PHARMONIX BIOLOGICALS PRIVATE LIMITED" at bounding box center [698, 178] width 782 height 23
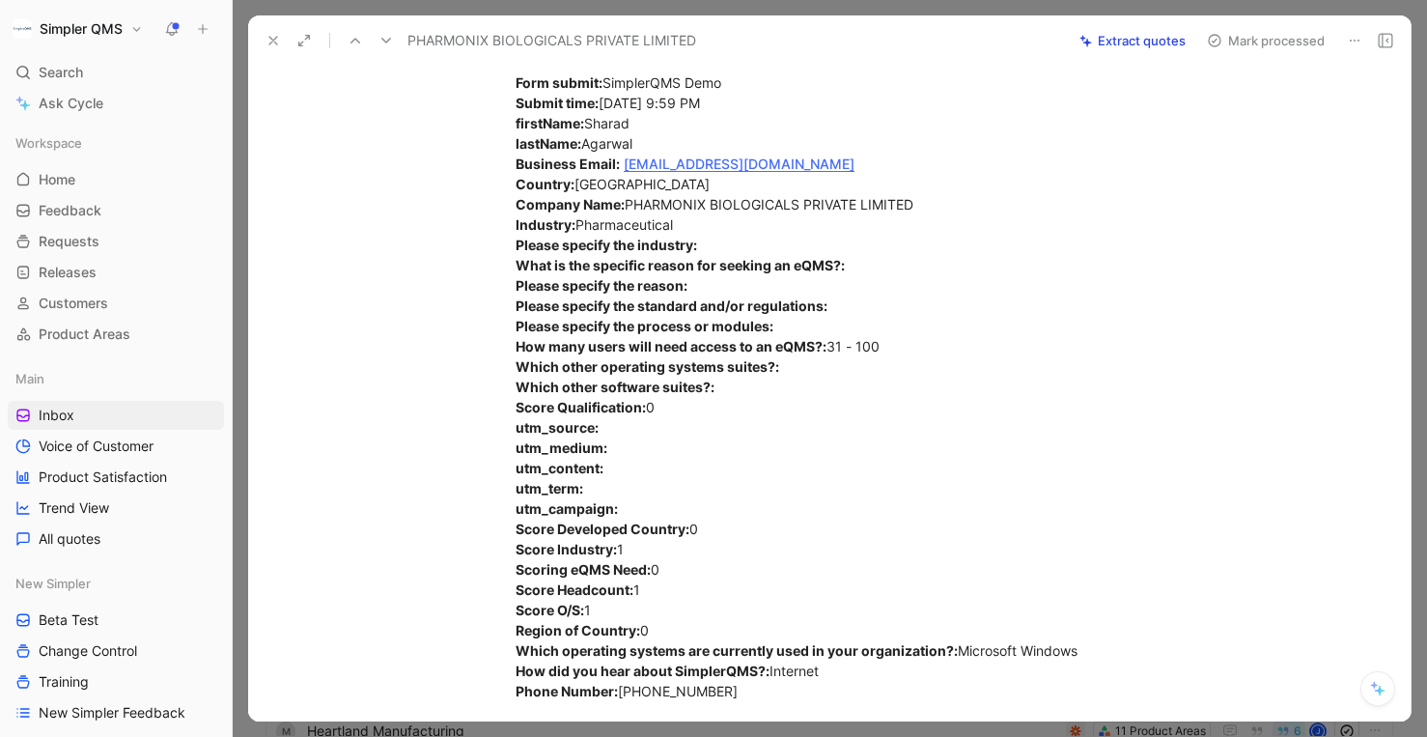
scroll to position [550, 0]
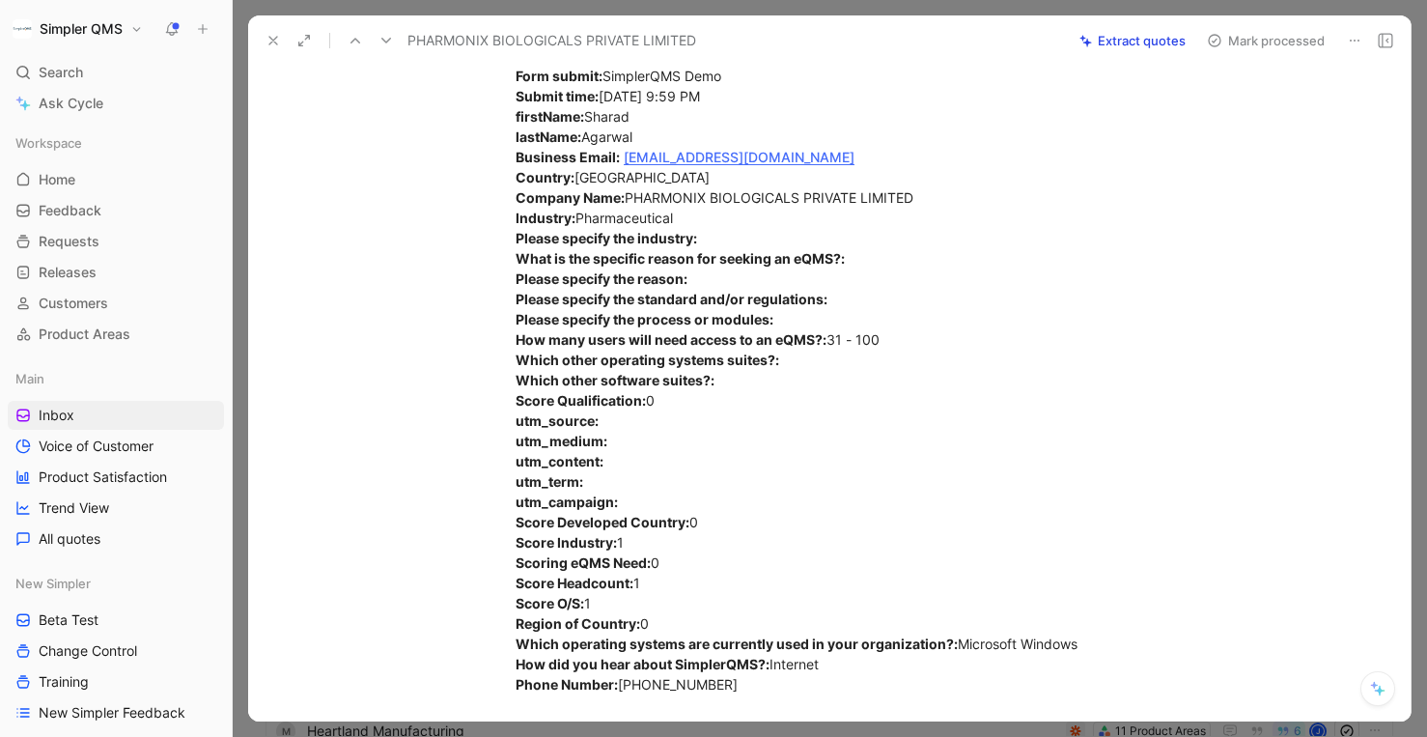
click at [1351, 38] on icon at bounding box center [1354, 40] width 15 height 15
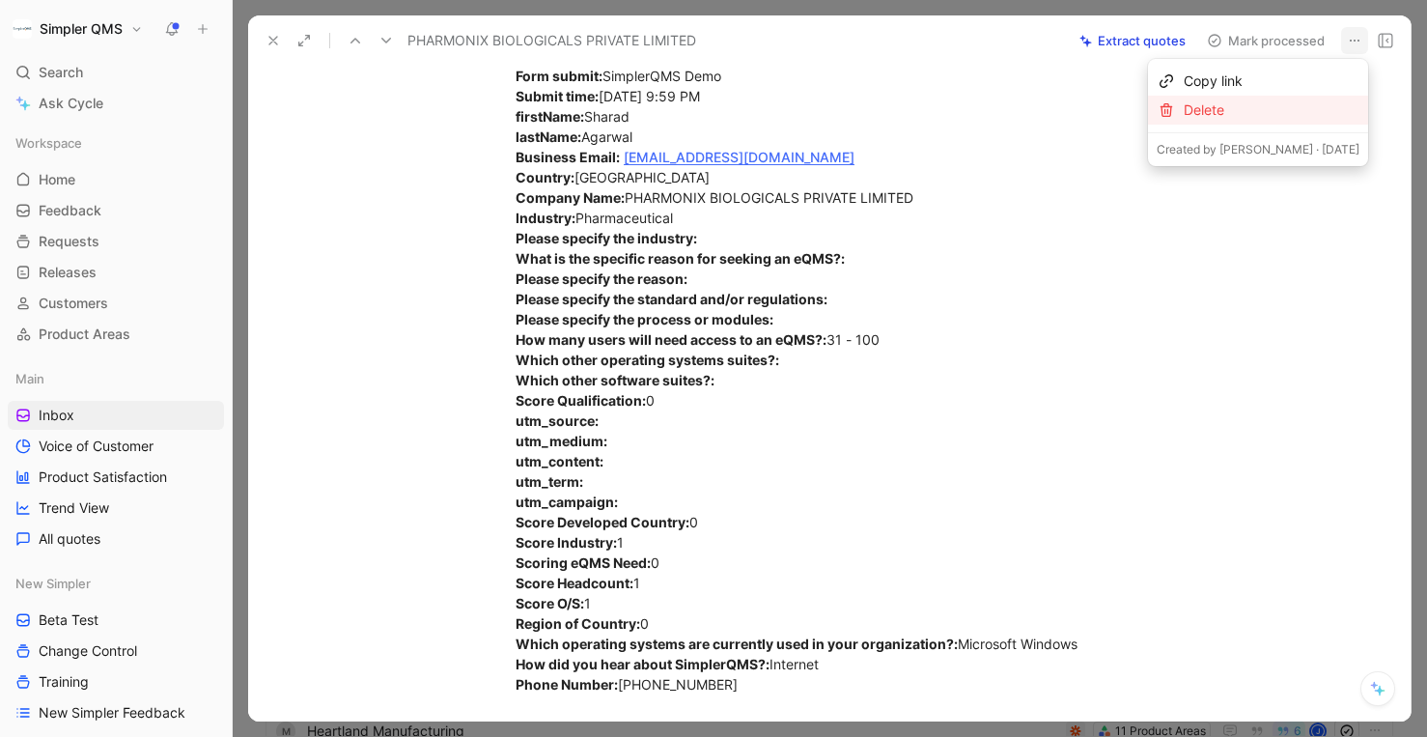
click at [1287, 101] on div "Delete" at bounding box center [1272, 109] width 176 height 23
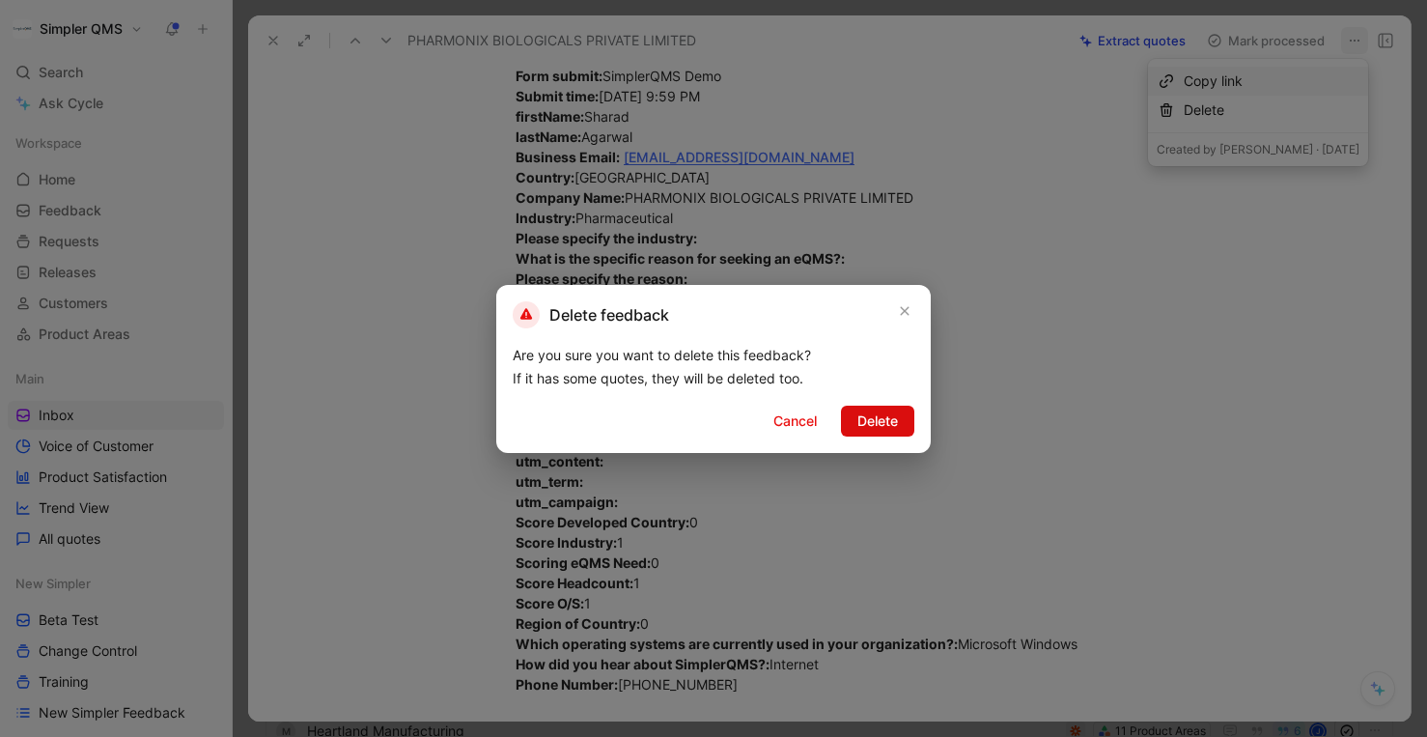
click at [875, 426] on span "Delete" at bounding box center [877, 420] width 41 height 23
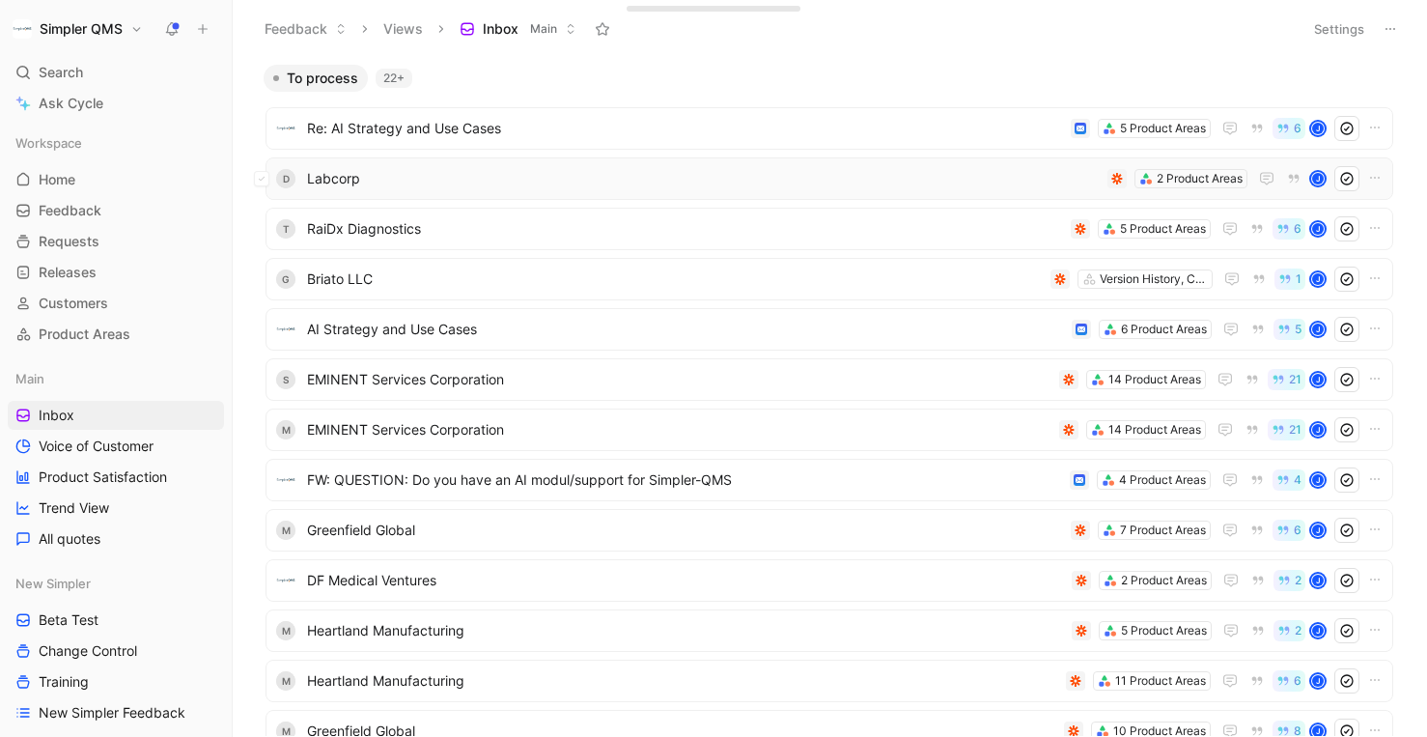
click at [914, 174] on span "Labcorp" at bounding box center [703, 178] width 793 height 23
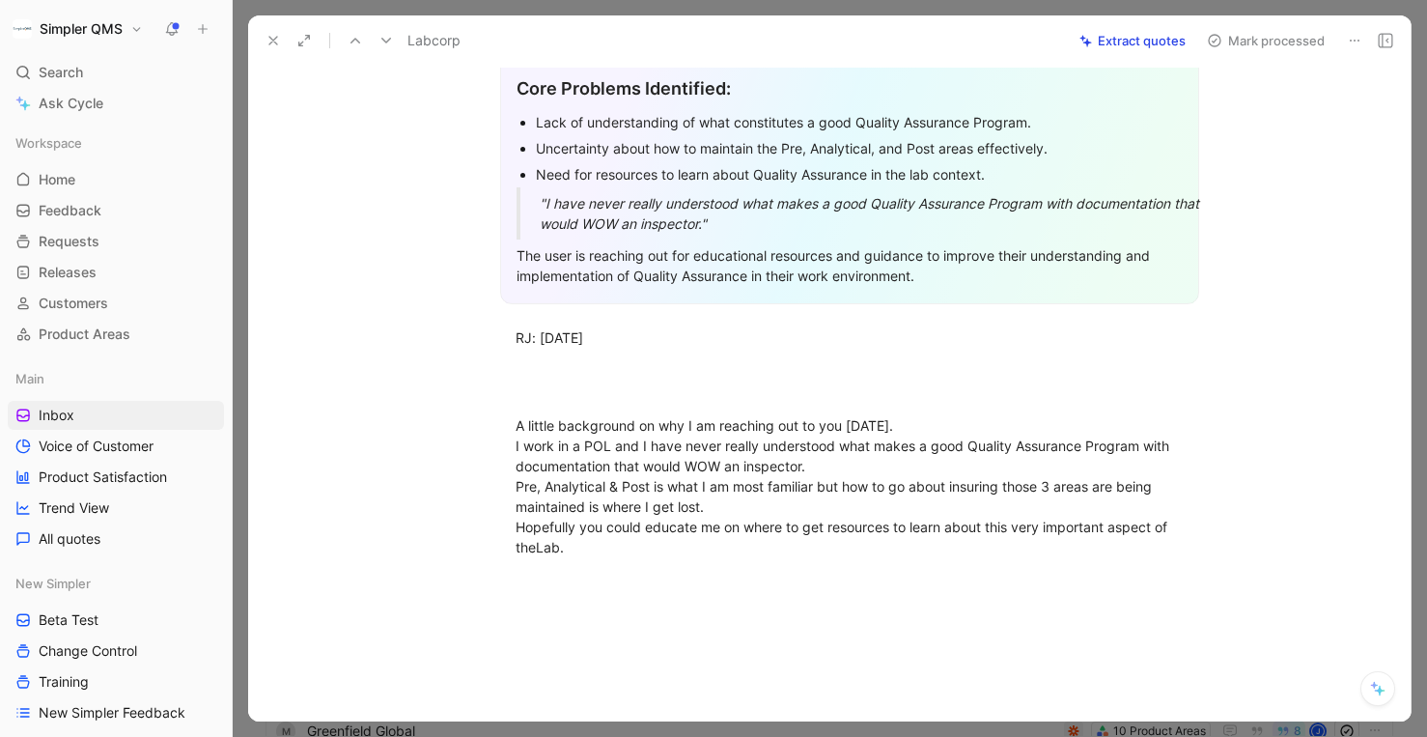
scroll to position [331, 0]
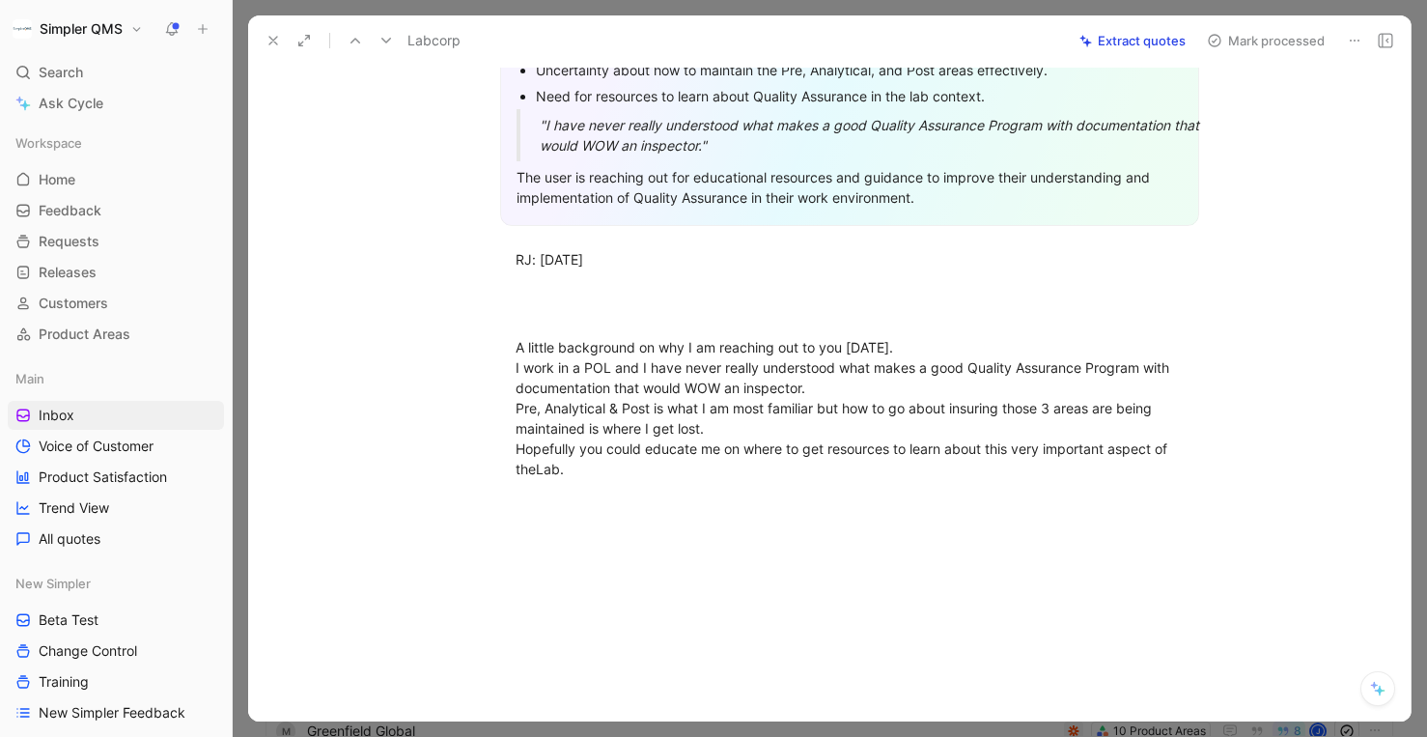
click at [1356, 33] on icon at bounding box center [1354, 40] width 15 height 15
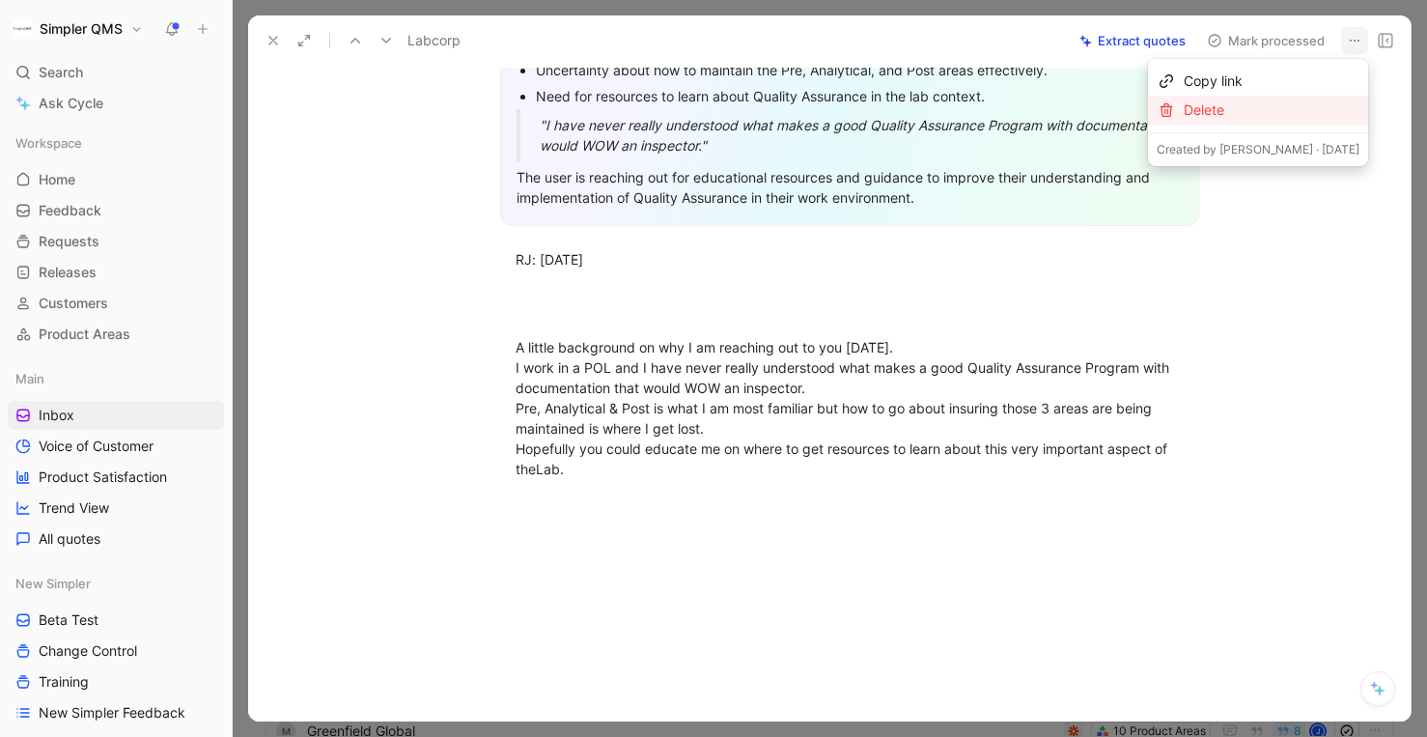
click at [1270, 115] on div "Delete" at bounding box center [1272, 109] width 176 height 23
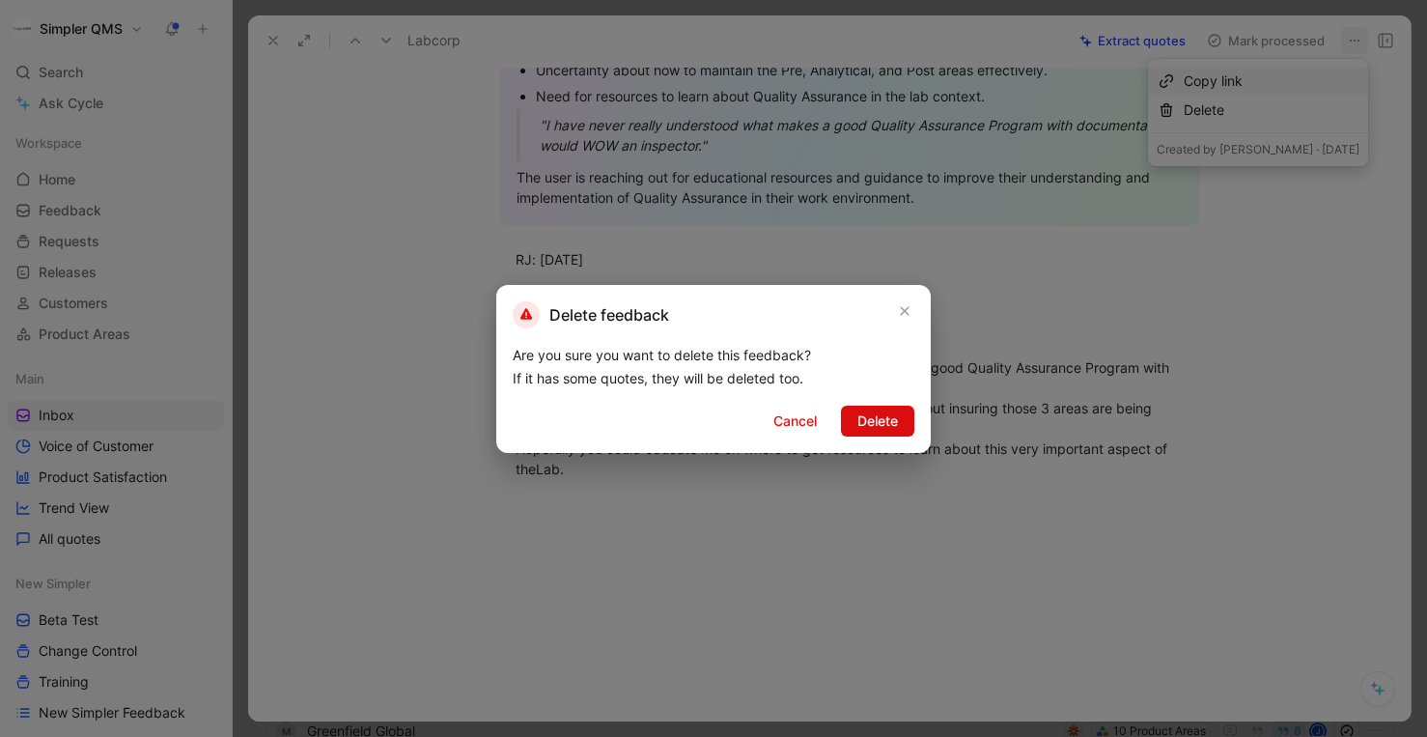
click at [886, 421] on span "Delete" at bounding box center [877, 420] width 41 height 23
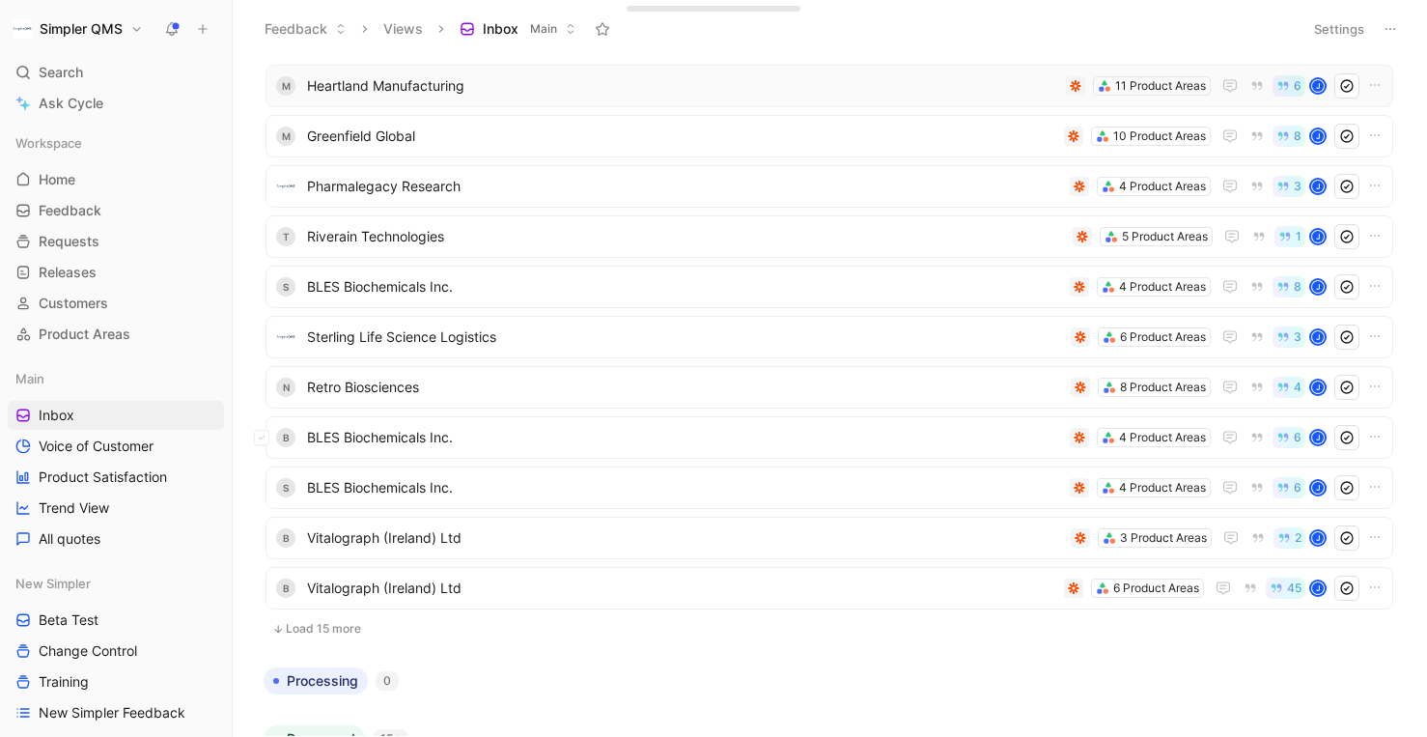
scroll to position [554, 0]
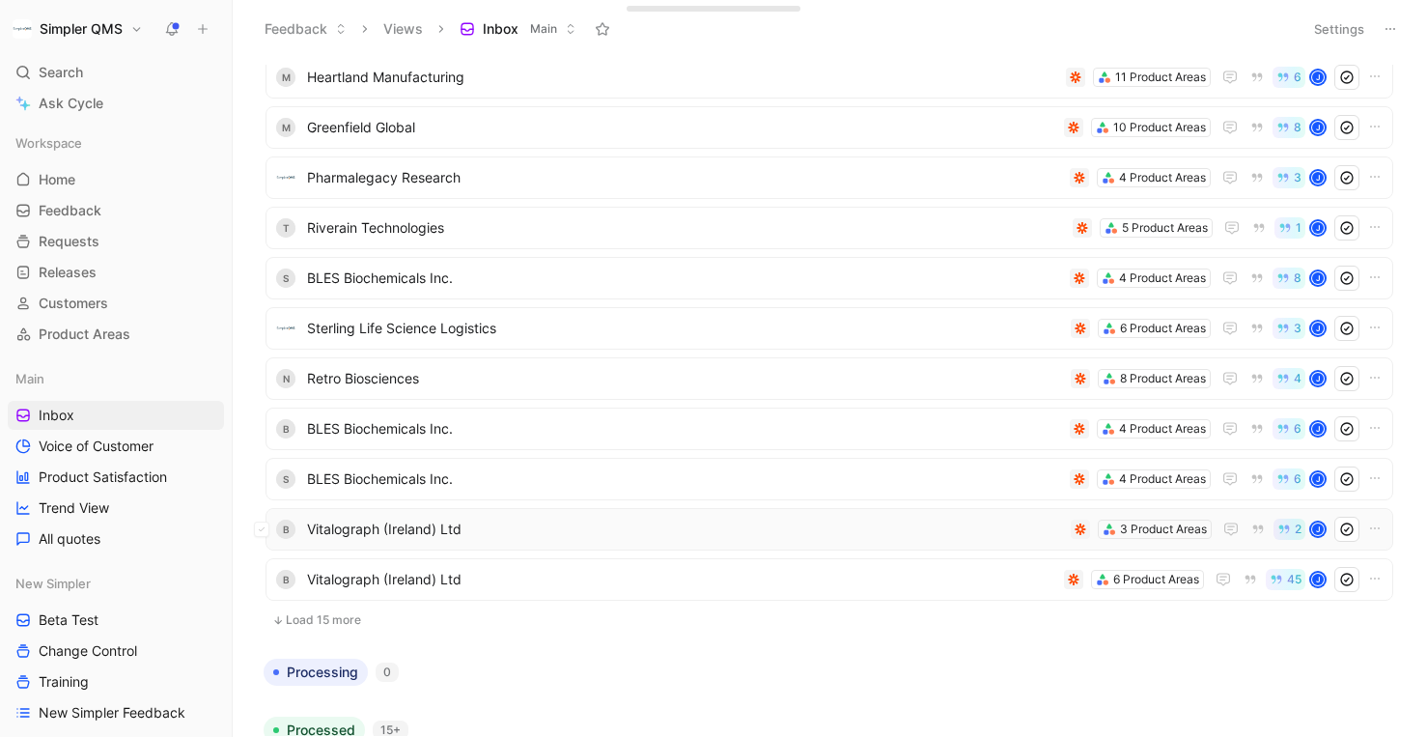
click at [777, 521] on span "Vitalograph (Ireland) Ltd" at bounding box center [685, 529] width 756 height 23
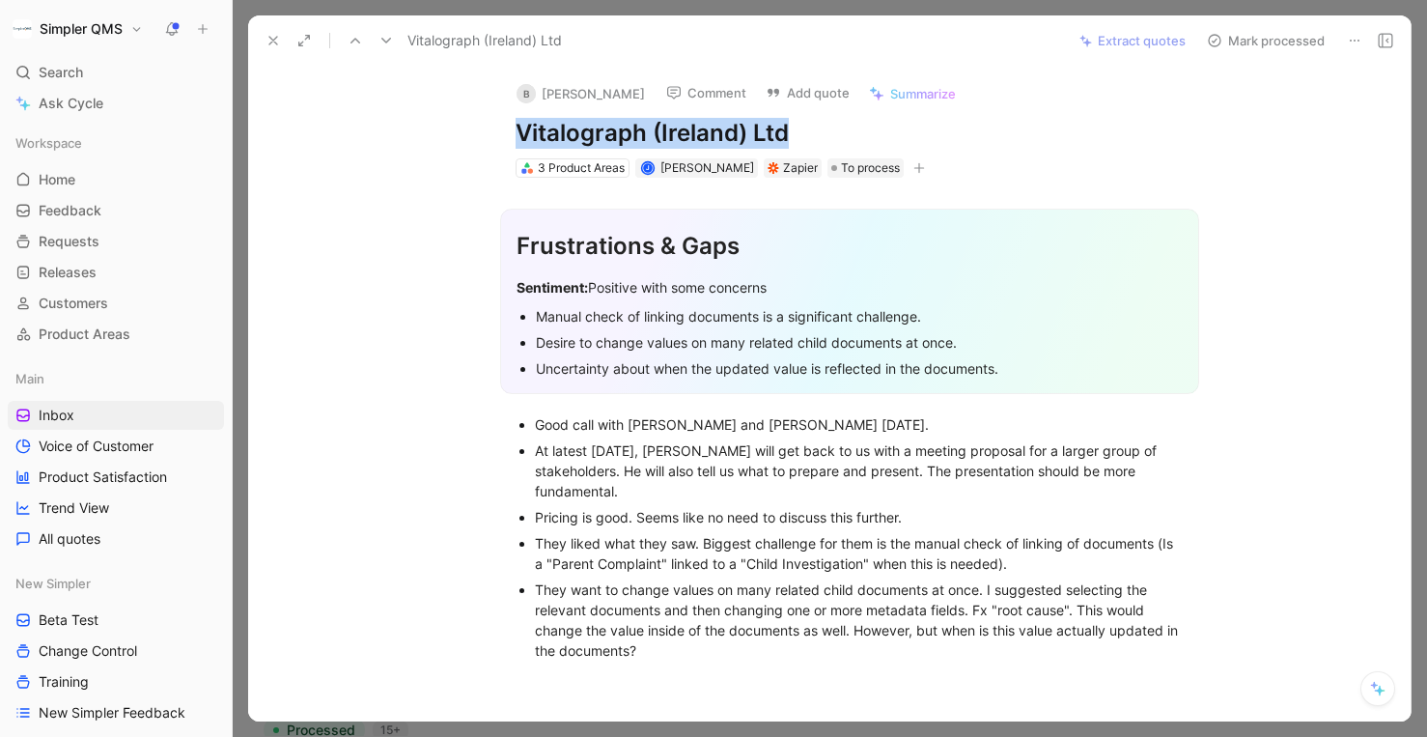
drag, startPoint x: 804, startPoint y: 132, endPoint x: 494, endPoint y: 122, distance: 310.1
click at [494, 122] on div "B [PERSON_NAME] Comment Add quote Summarize Vitalograph ([GEOGRAPHIC_DATA]) Ltd…" at bounding box center [850, 123] width 742 height 114
copy h1 "Vitalograph (Ireland) Ltd"
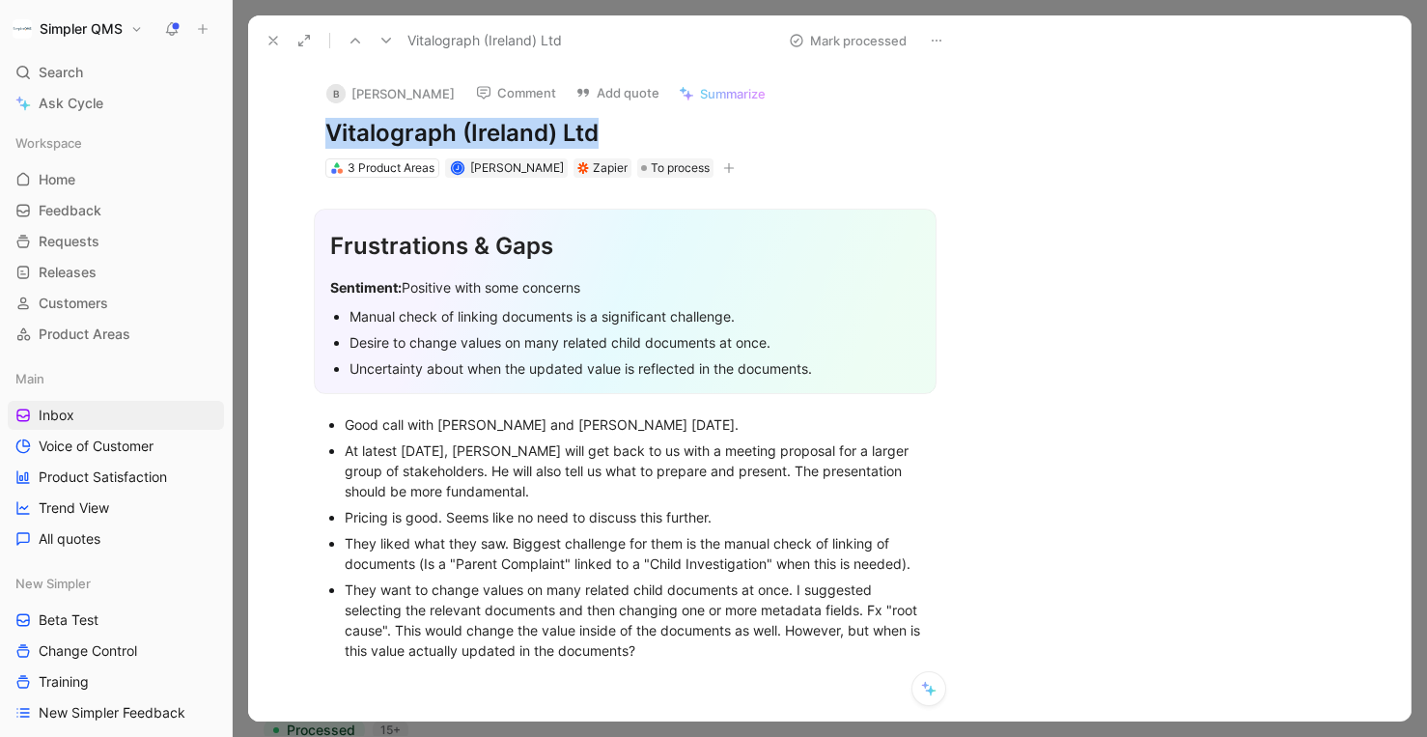
click at [527, 93] on button "Comment" at bounding box center [516, 92] width 98 height 27
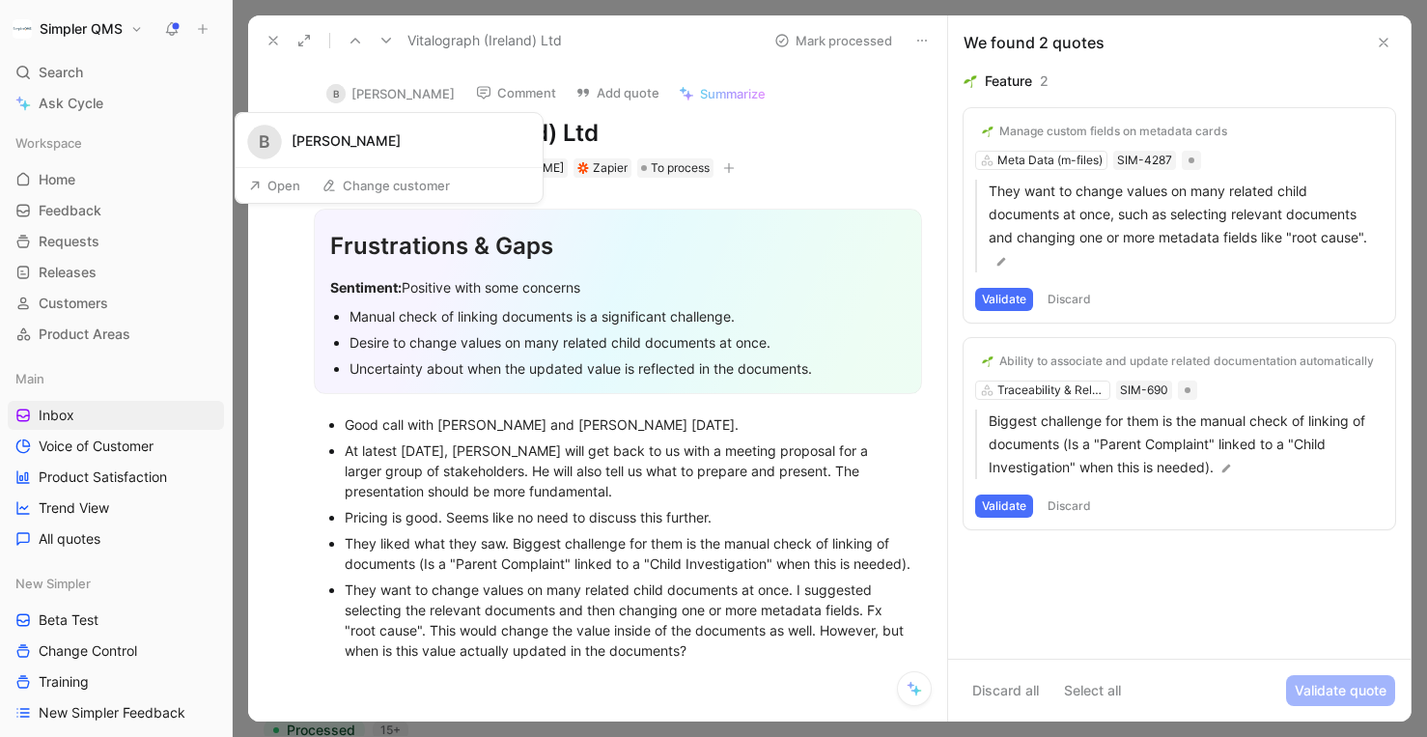
click at [402, 99] on button "B [PERSON_NAME]" at bounding box center [391, 93] width 146 height 29
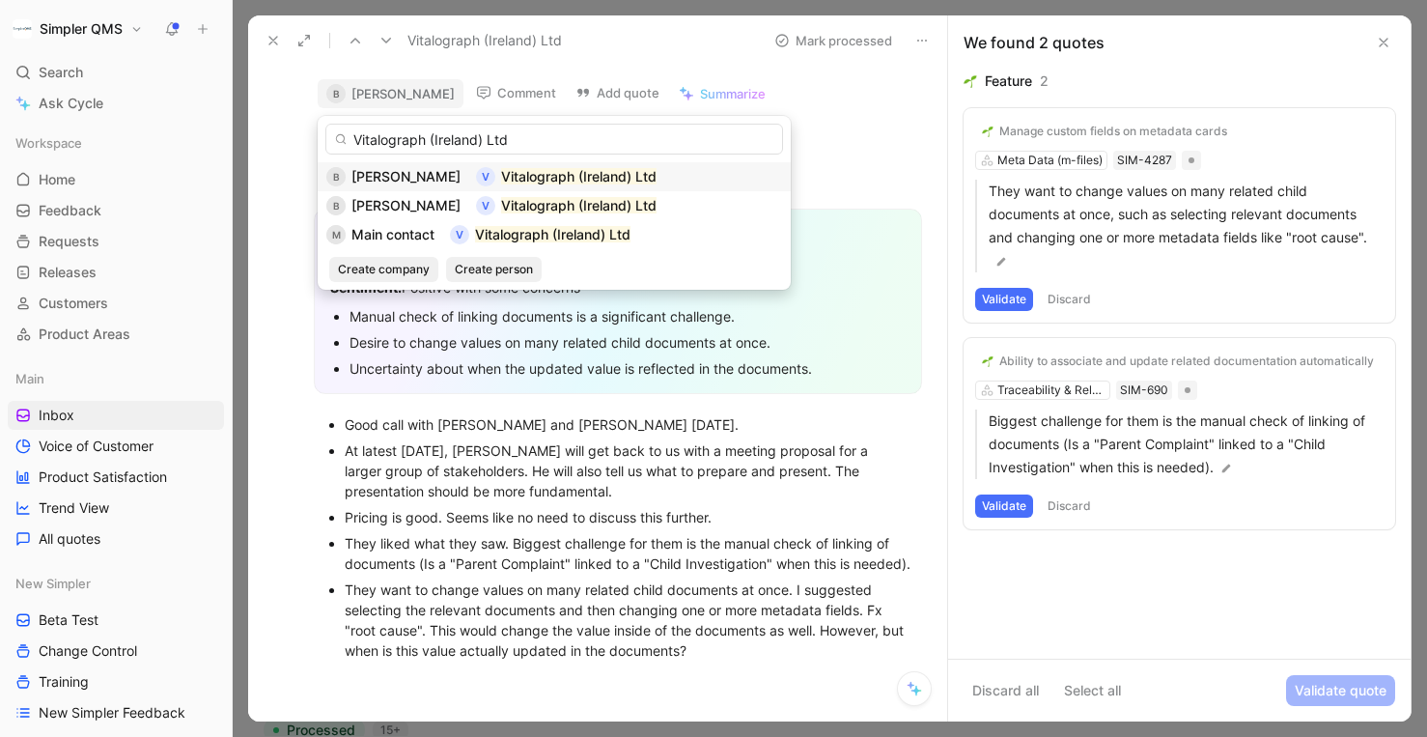
type input "Vitalograph (Ireland) Ltd"
click at [407, 177] on span "[PERSON_NAME]" at bounding box center [405, 176] width 109 height 16
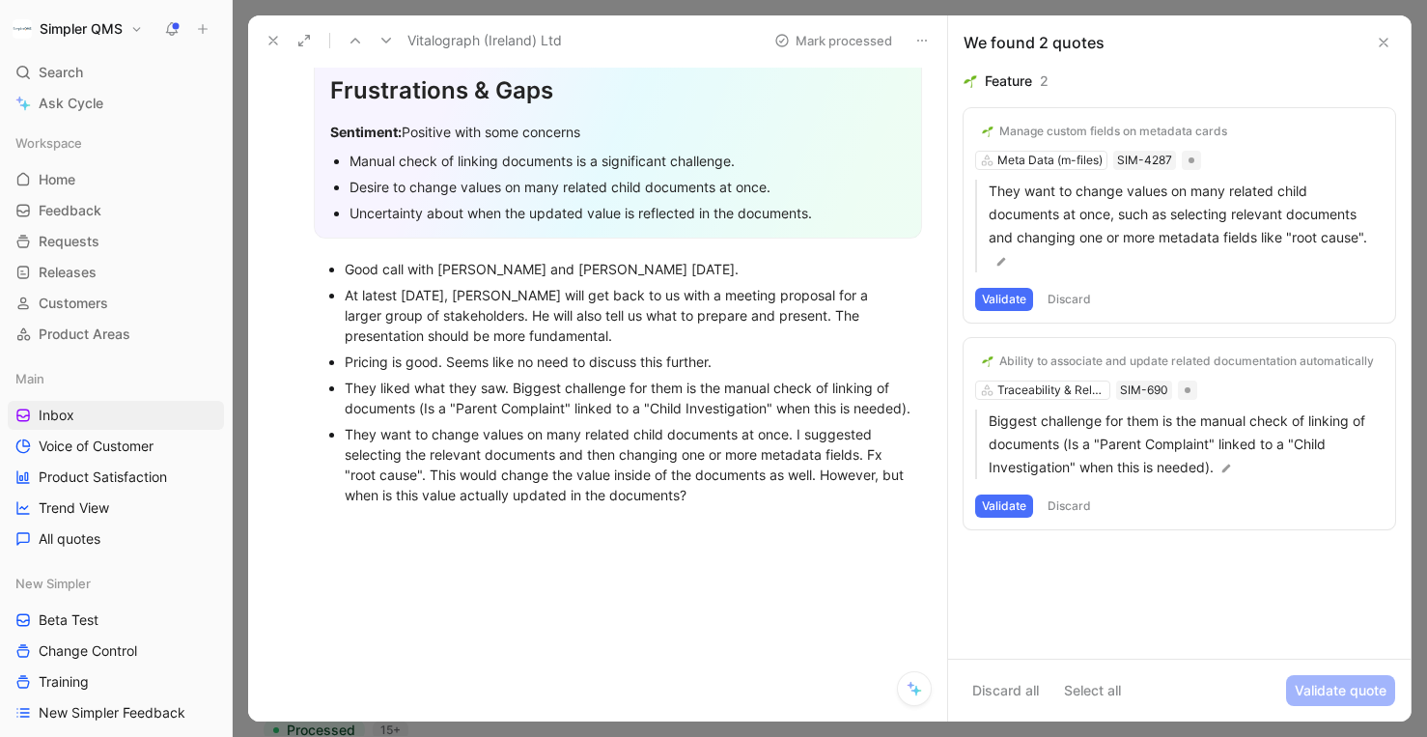
scroll to position [159, 0]
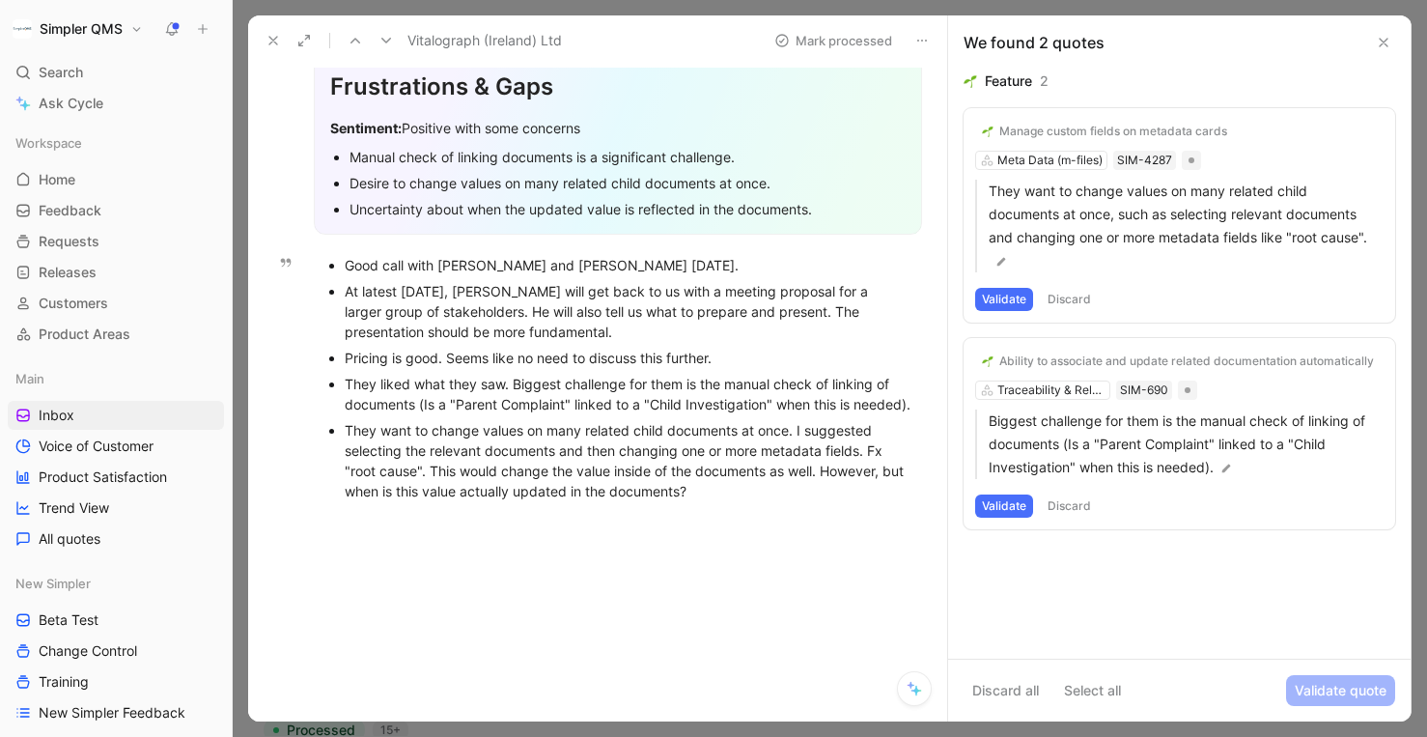
click at [999, 501] on button "Validate" at bounding box center [1004, 505] width 58 height 23
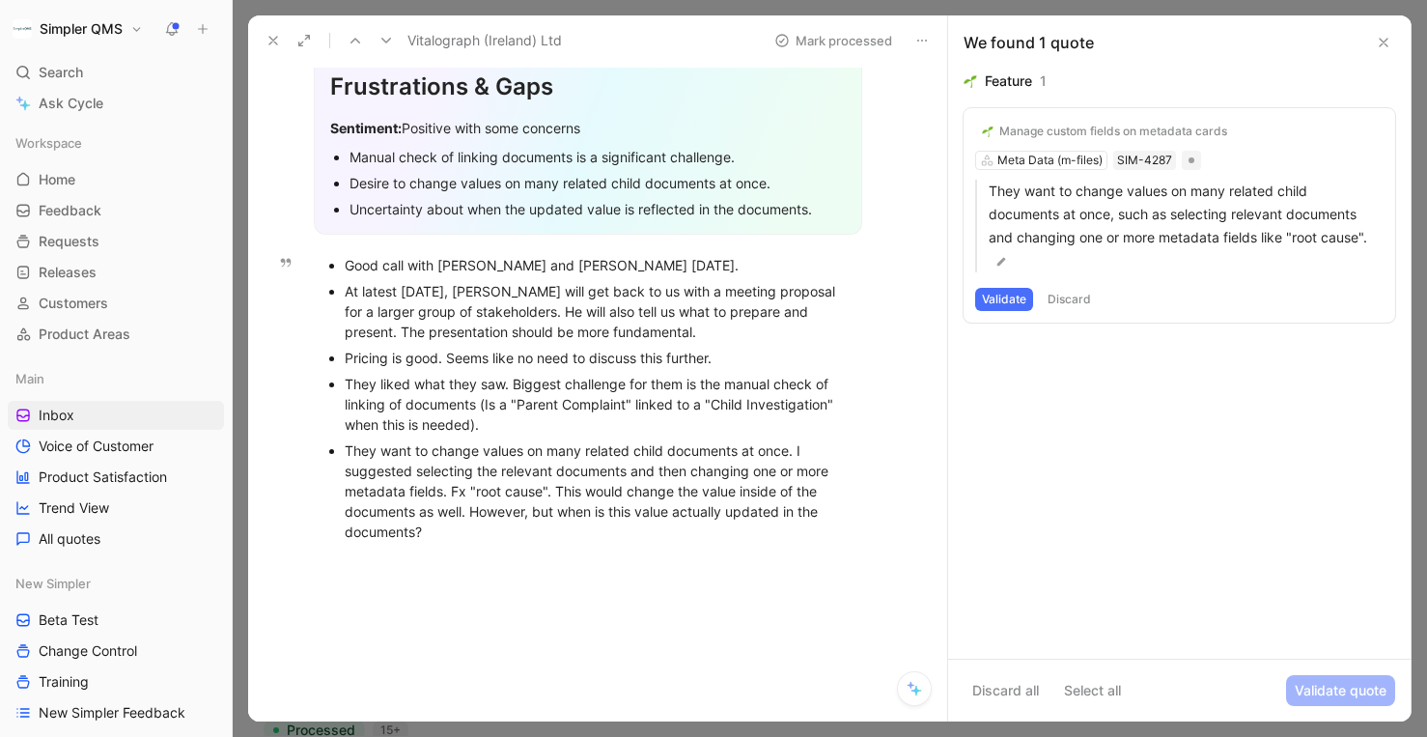
click at [1065, 161] on div "Manage custom fields on metadata cards Meta Data (m-files) SIM-4287 They want t…" at bounding box center [1180, 215] width 432 height 214
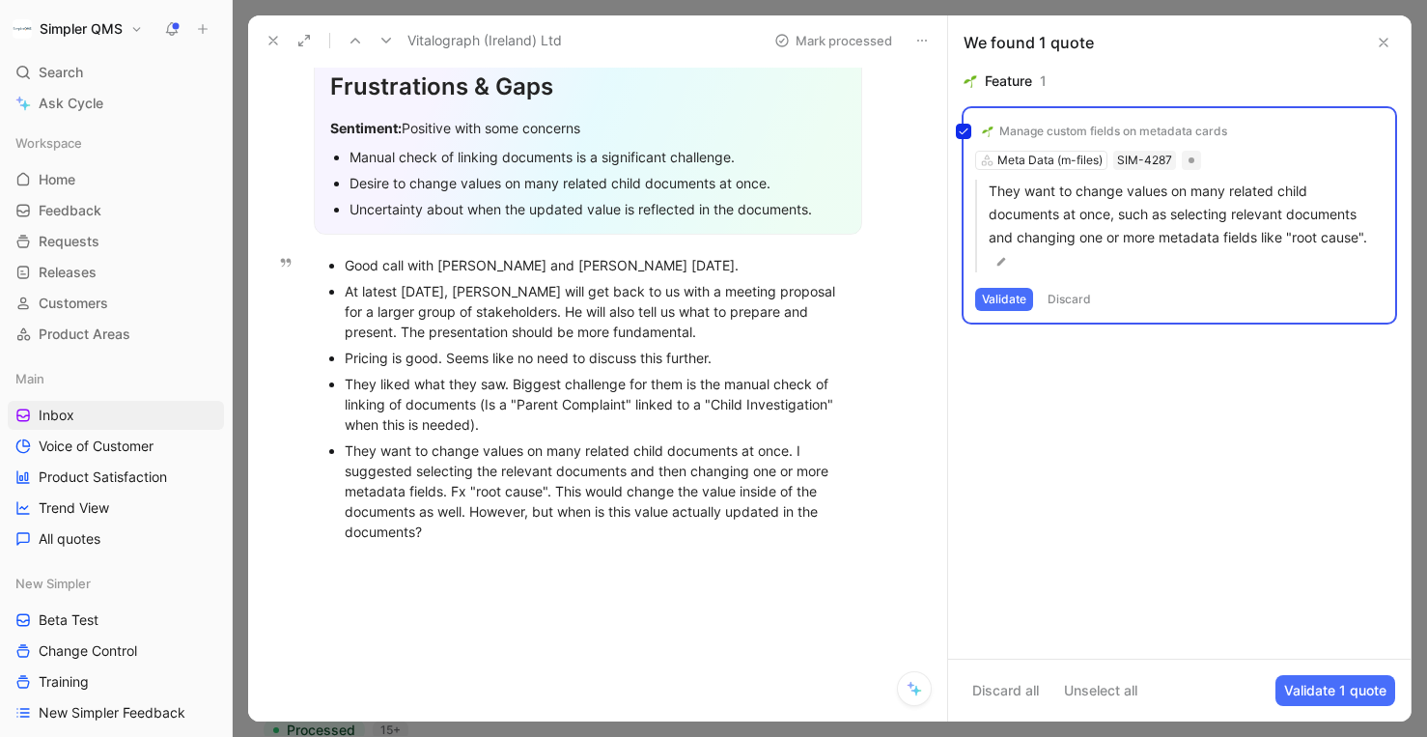
click at [1069, 132] on div "Manage custom fields on metadata cards Meta Data (m-files) SIM-4287 They want t…" at bounding box center [1180, 215] width 432 height 214
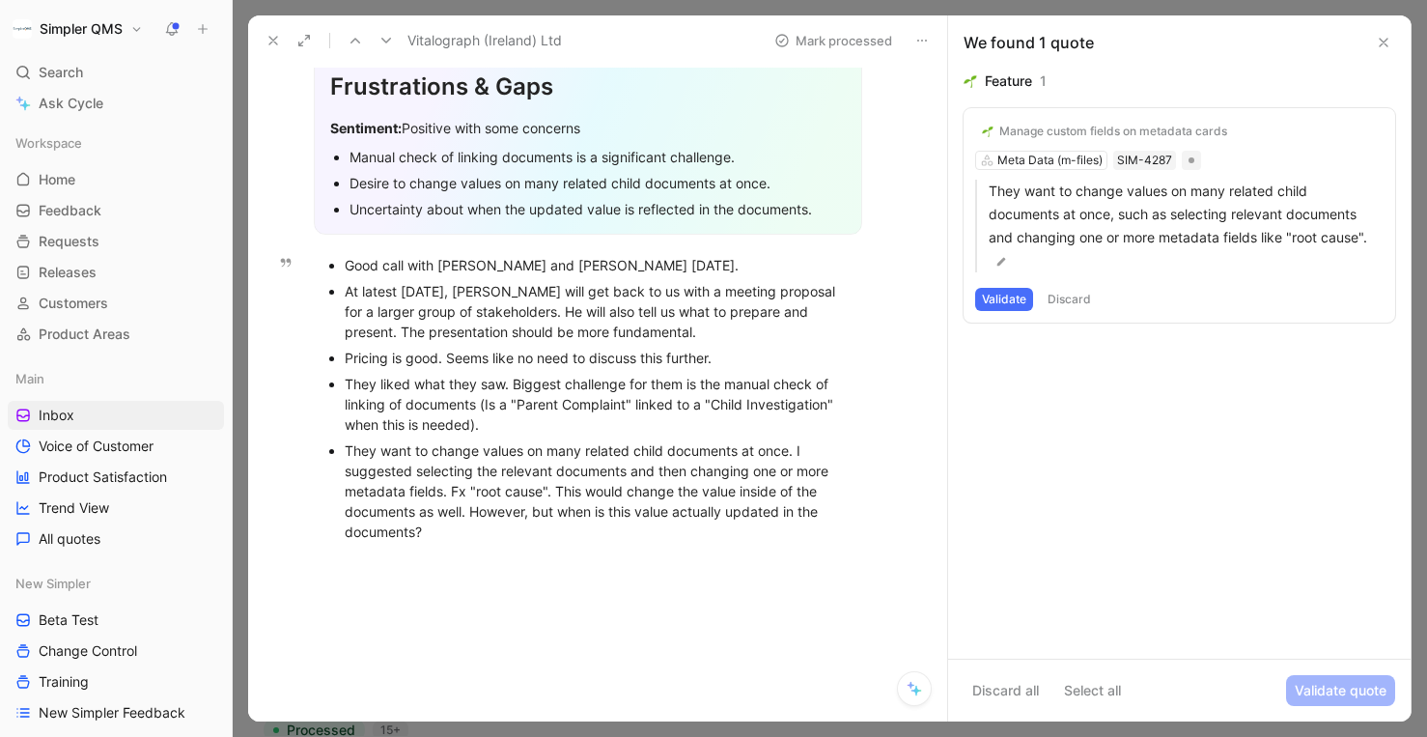
click at [1069, 132] on div "Manage custom fields on metadata cards" at bounding box center [1113, 131] width 228 height 15
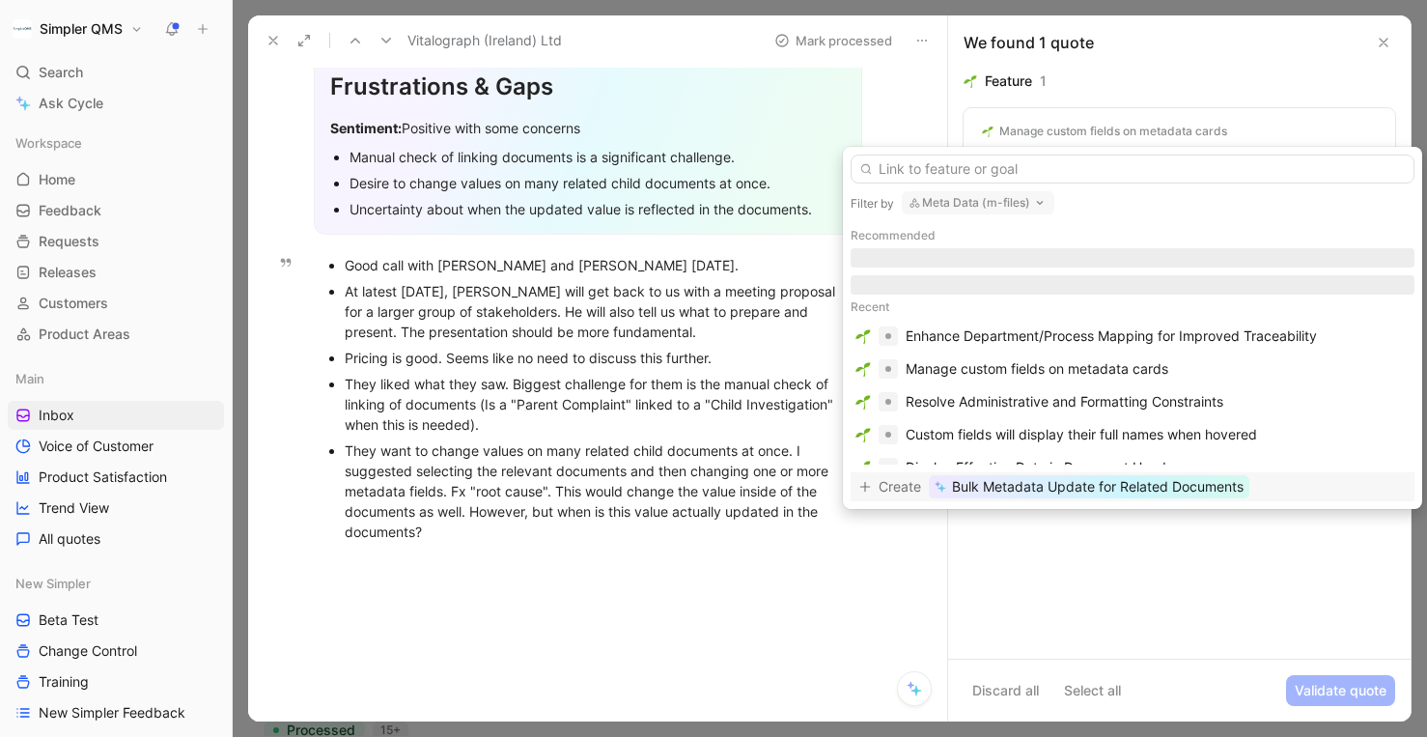
click at [1005, 207] on button "Meta Data (m-files)" at bounding box center [978, 202] width 153 height 23
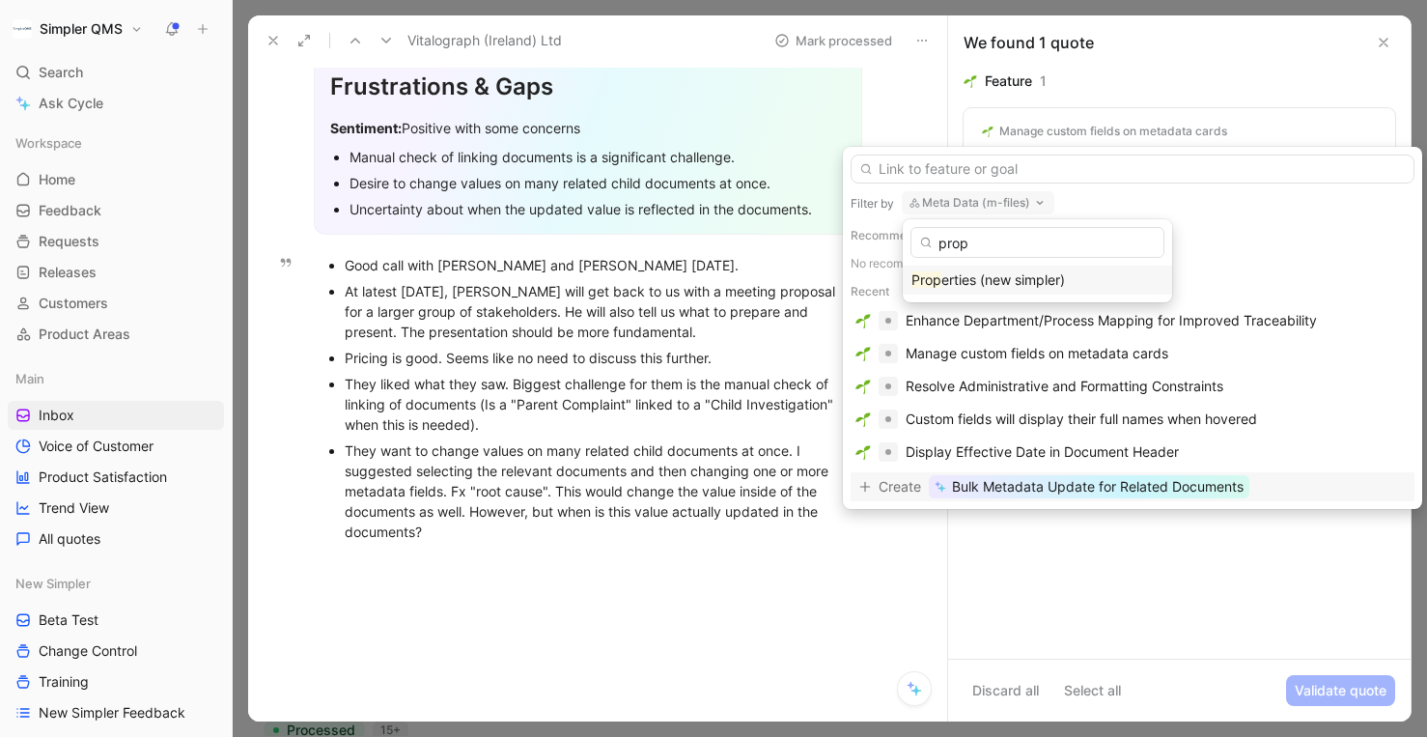
type input "prop"
click at [992, 279] on span "erties (new simpler)" at bounding box center [1003, 279] width 124 height 16
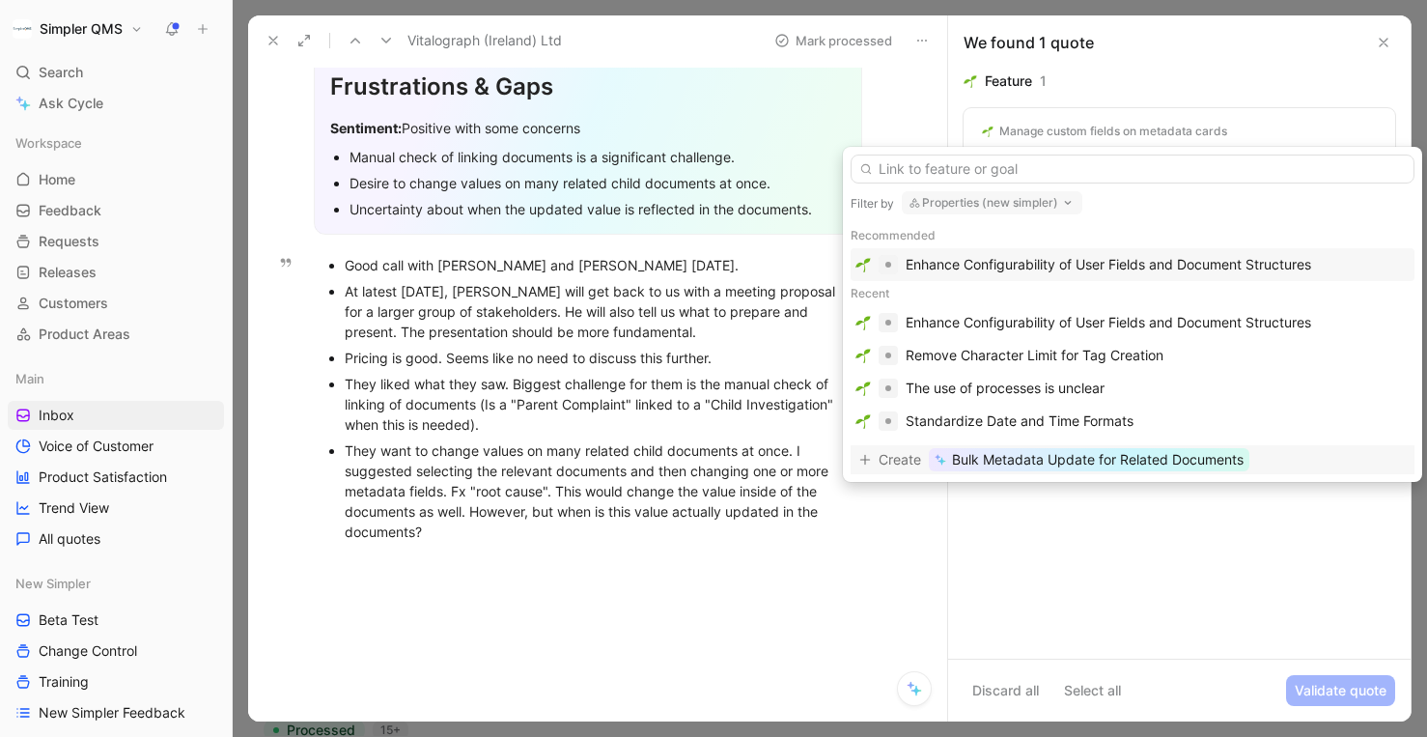
click at [1058, 464] on span "Bulk Metadata Update for Related Documents" at bounding box center [1098, 459] width 292 height 23
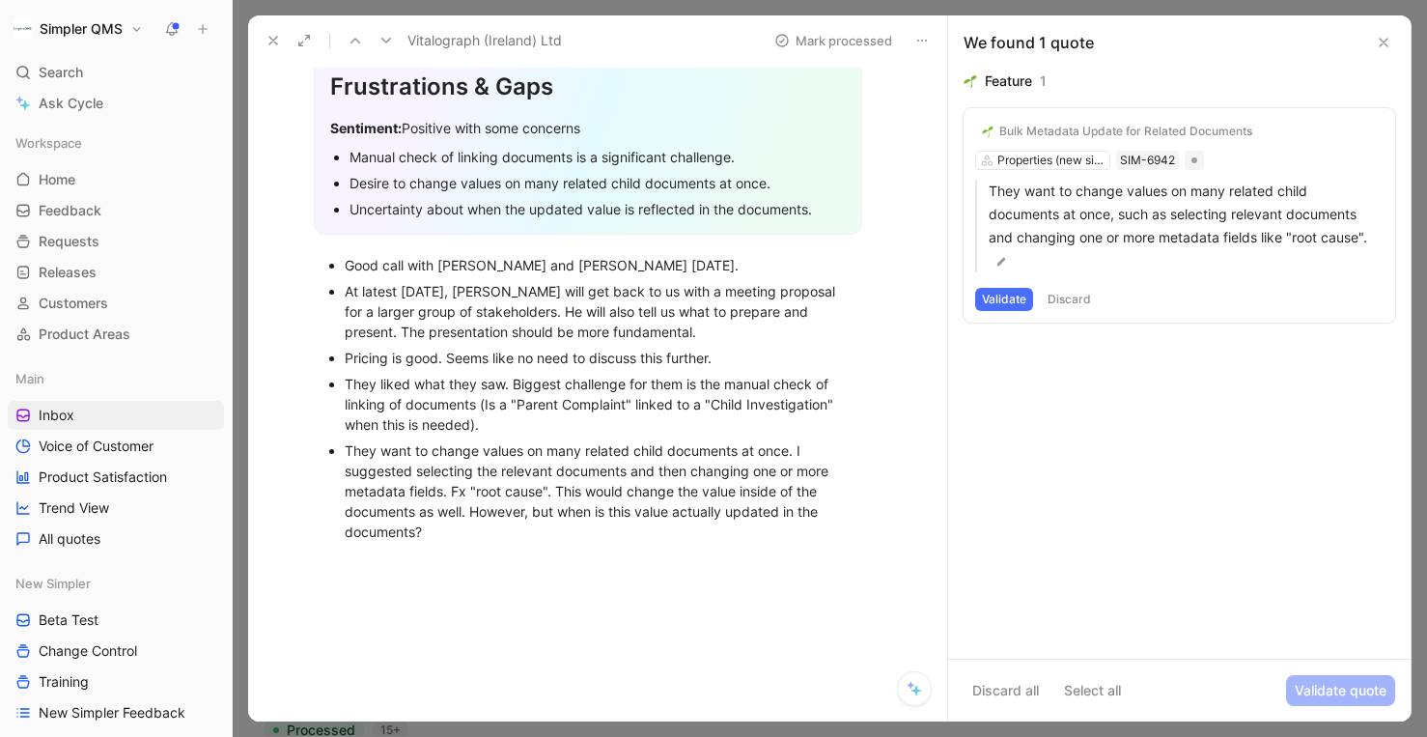
click at [995, 296] on button "Validate" at bounding box center [1004, 299] width 58 height 23
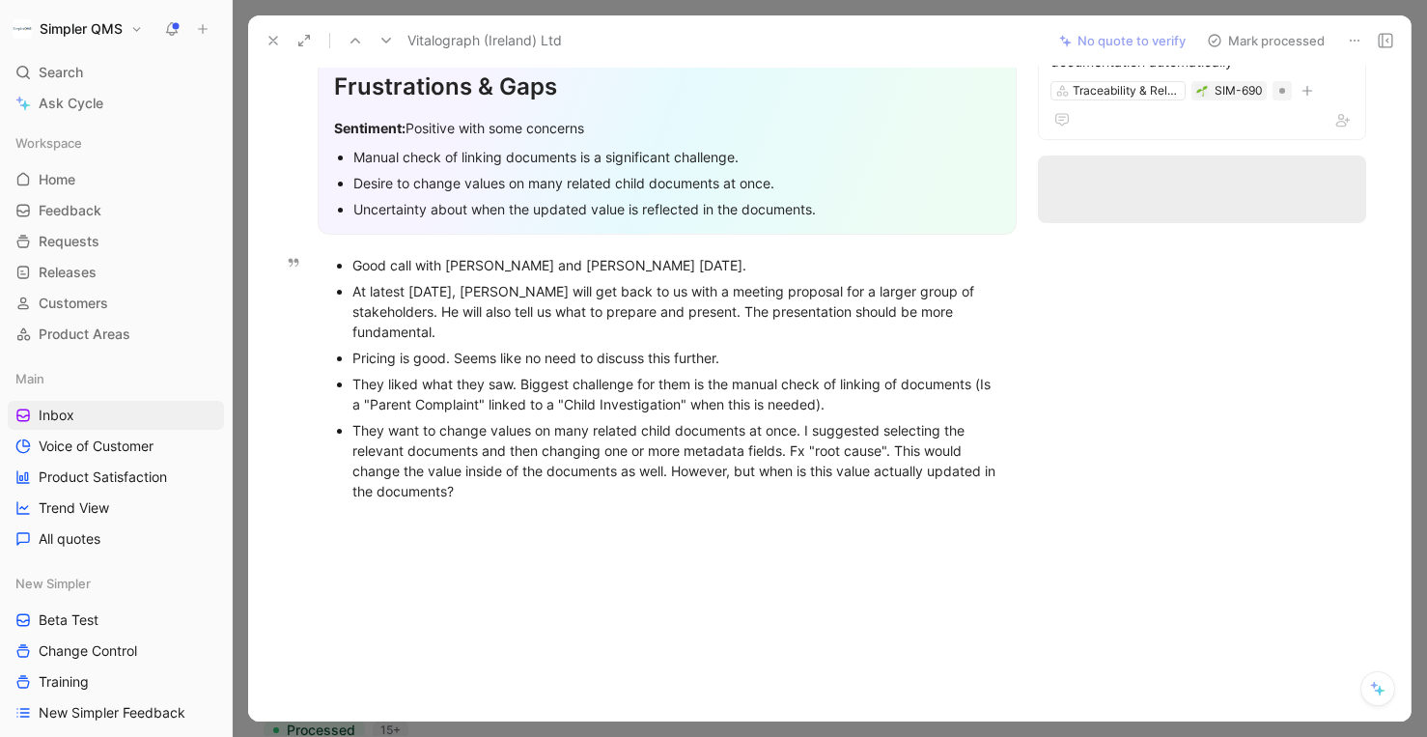
scroll to position [0, 0]
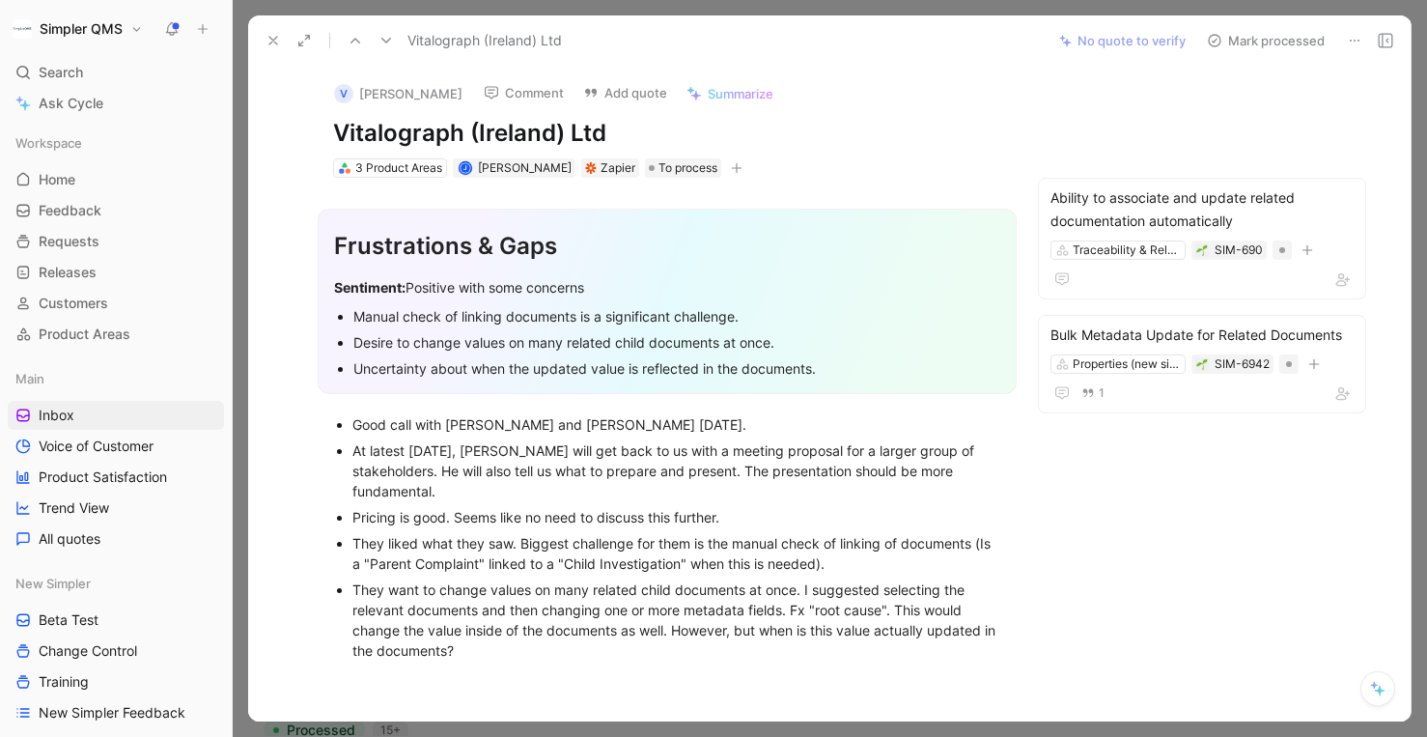
click at [1213, 38] on icon at bounding box center [1214, 40] width 15 height 15
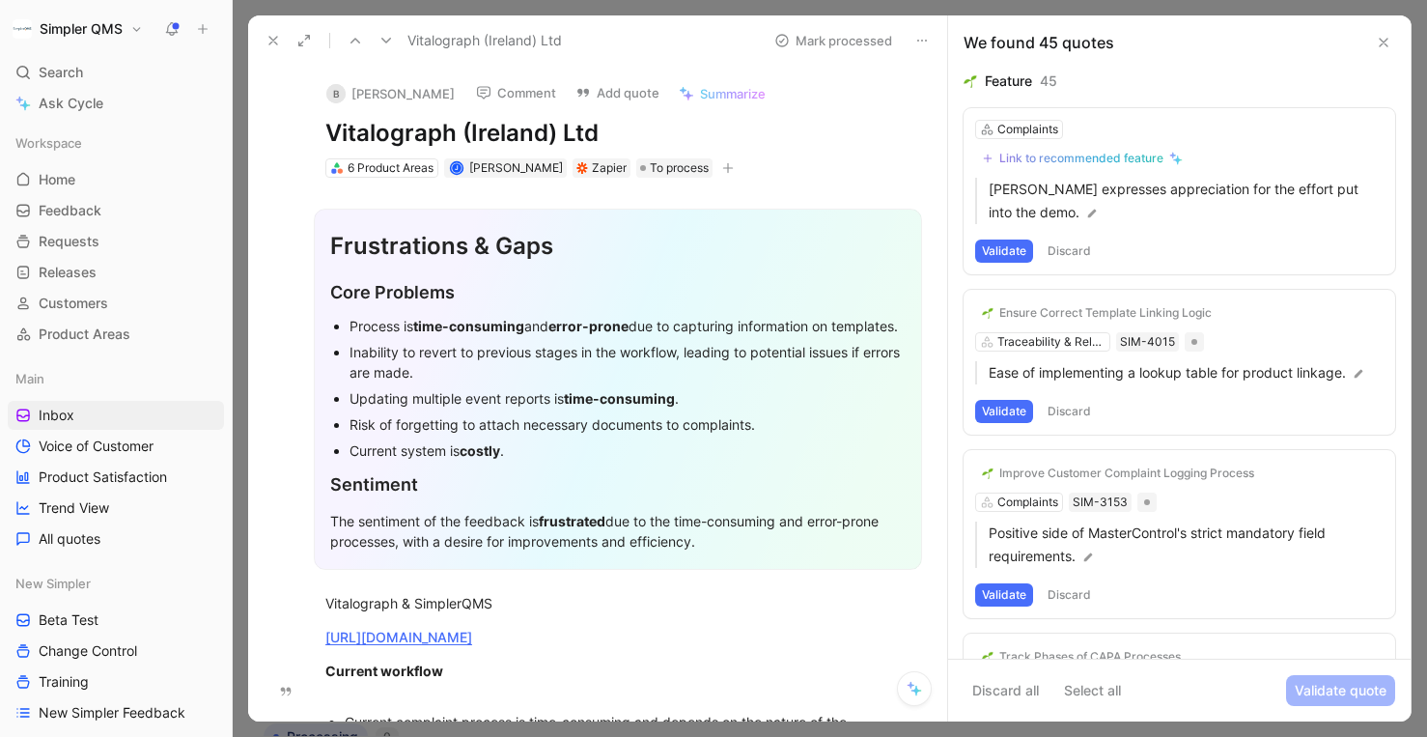
click at [1073, 251] on button "Discard" at bounding box center [1069, 250] width 57 height 23
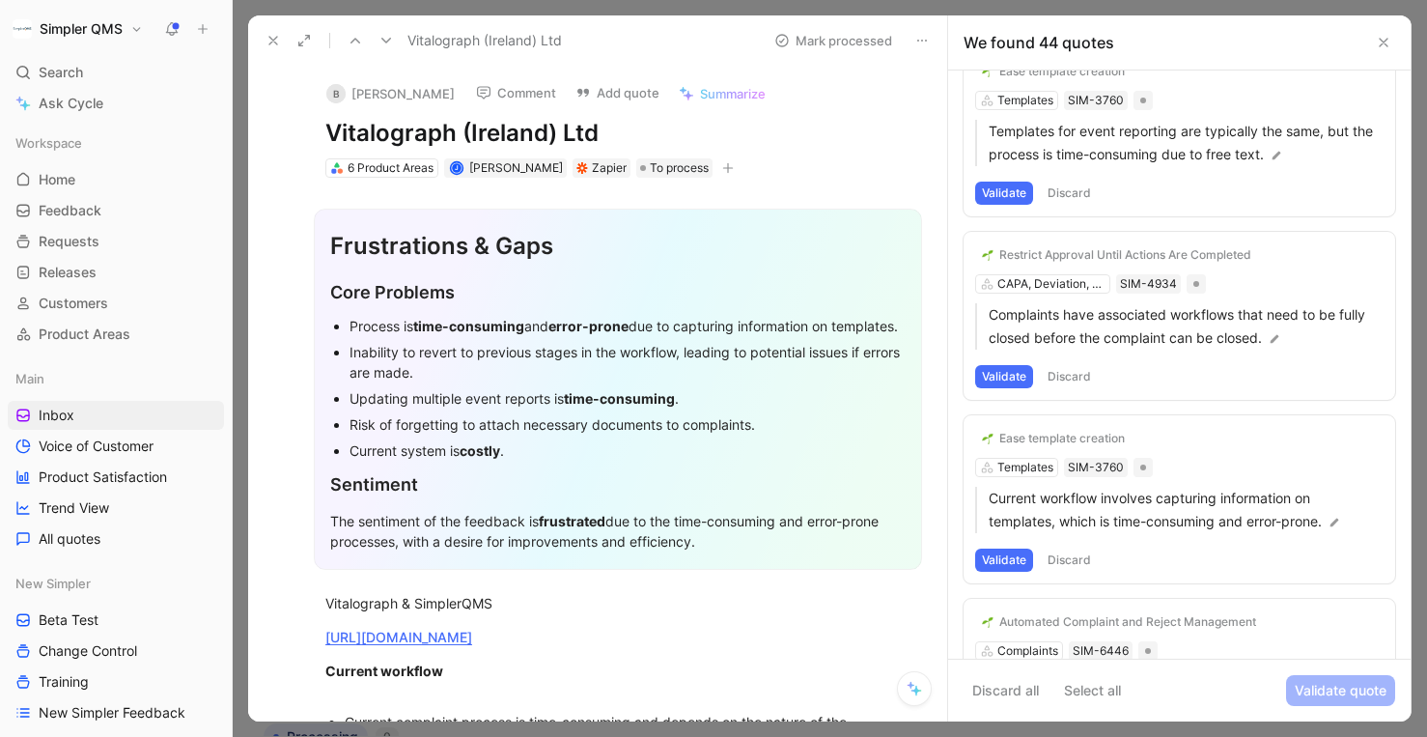
scroll to position [7445, 0]
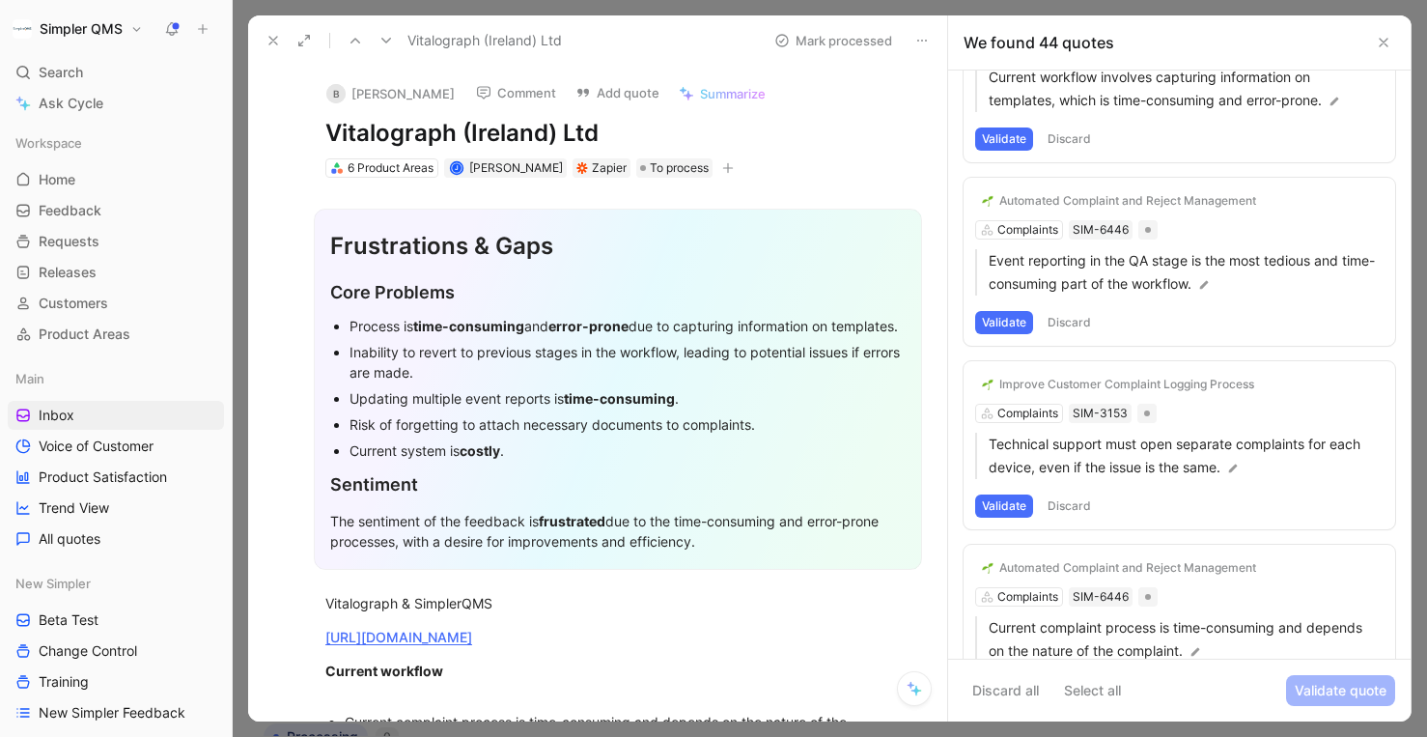
click at [267, 42] on icon at bounding box center [273, 40] width 15 height 15
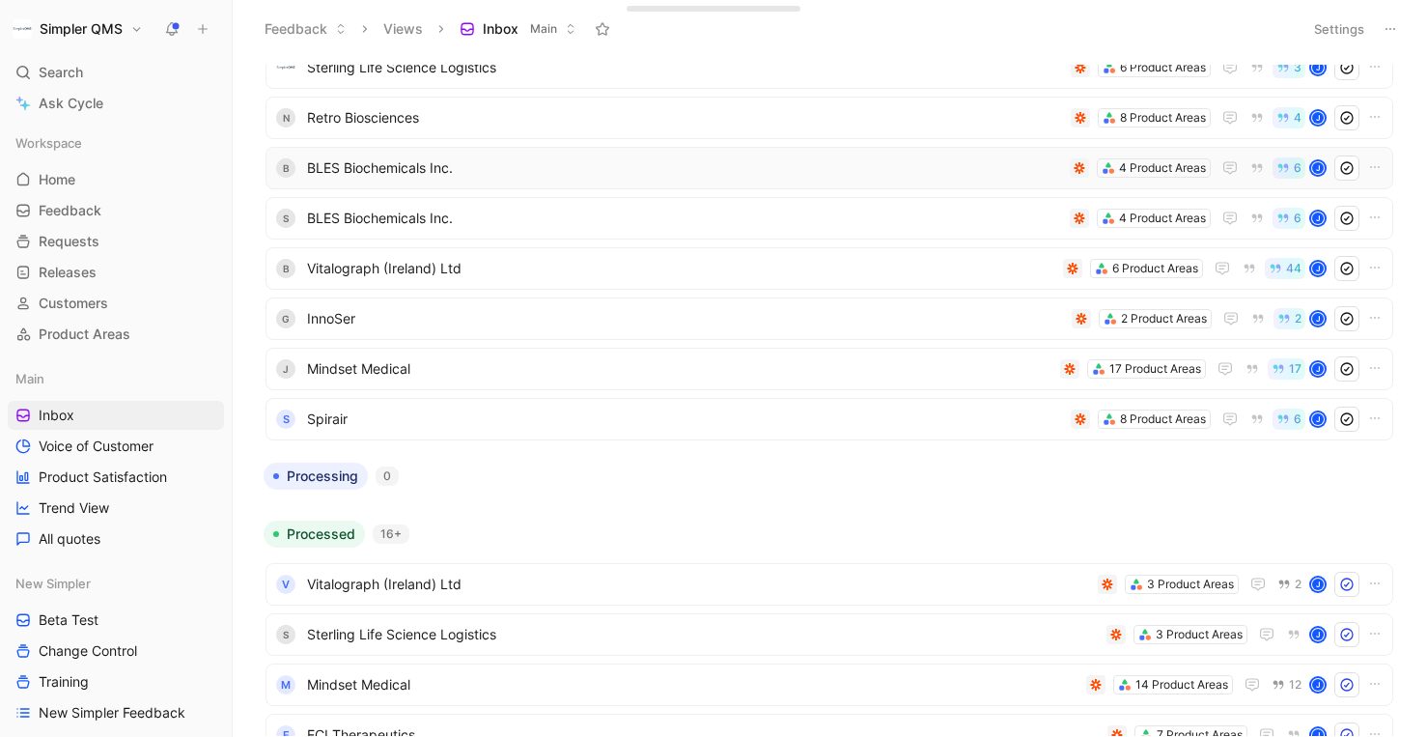
scroll to position [815, 0]
